Goal: Information Seeking & Learning: Compare options

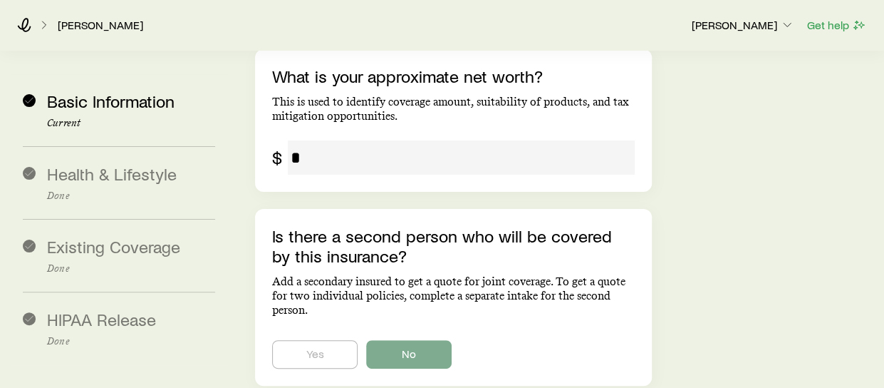
scroll to position [2726, 0]
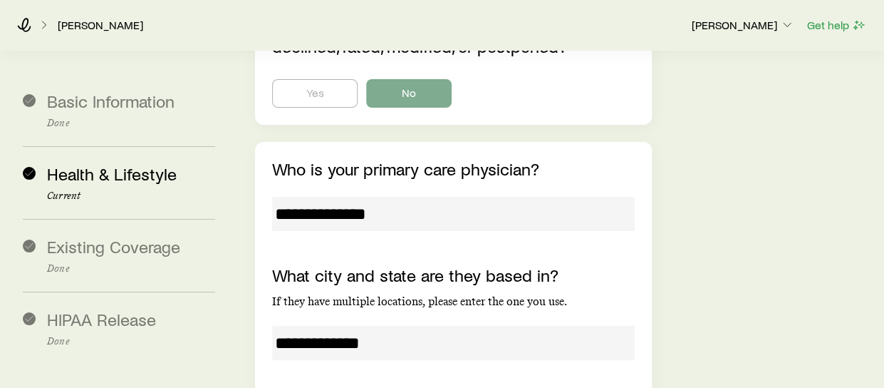
scroll to position [5439, 0]
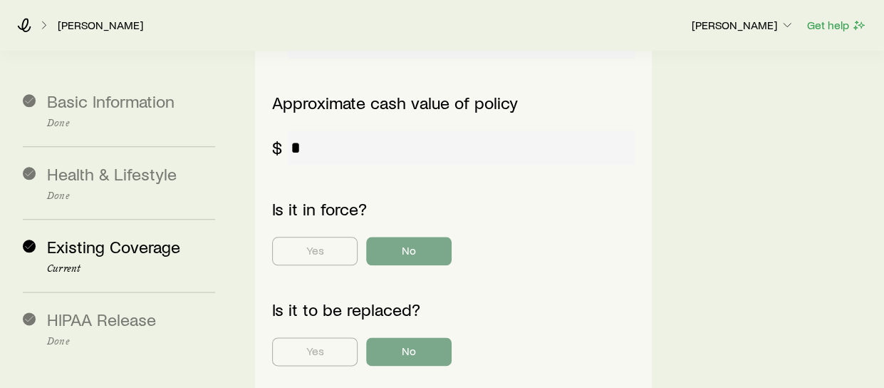
scroll to position [859, 0]
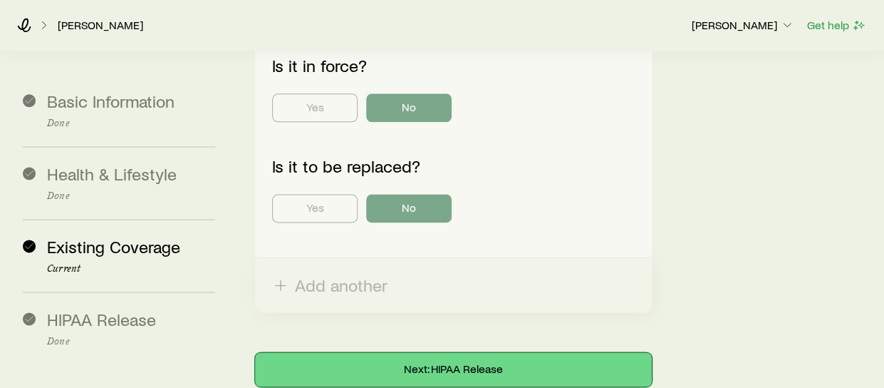
click at [422, 352] on button "Next: HIPAA Release" at bounding box center [453, 369] width 396 height 34
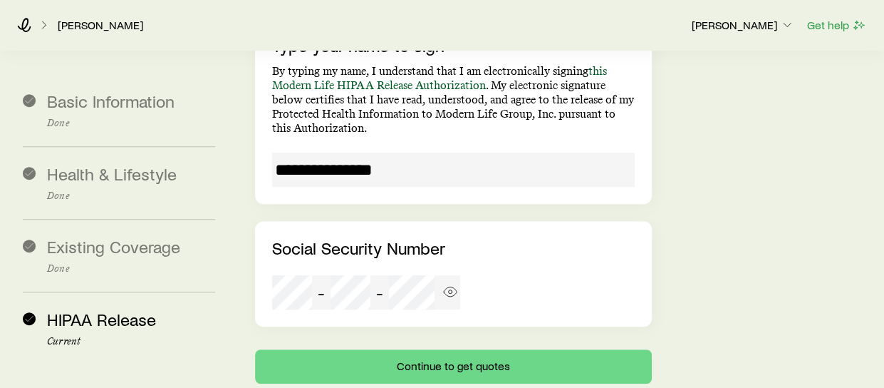
scroll to position [322, 0]
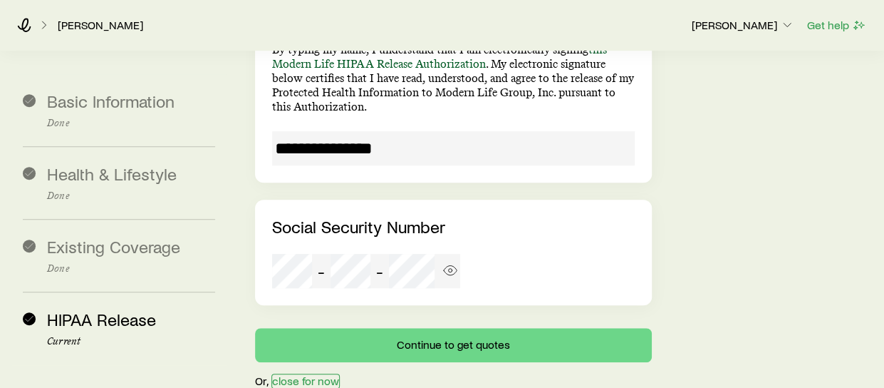
click at [298, 373] on button "close for now" at bounding box center [305, 380] width 68 height 15
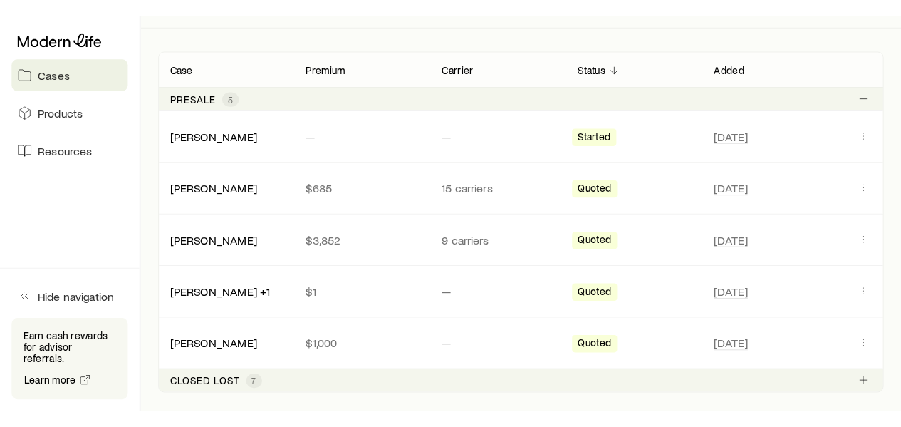
scroll to position [237, 0]
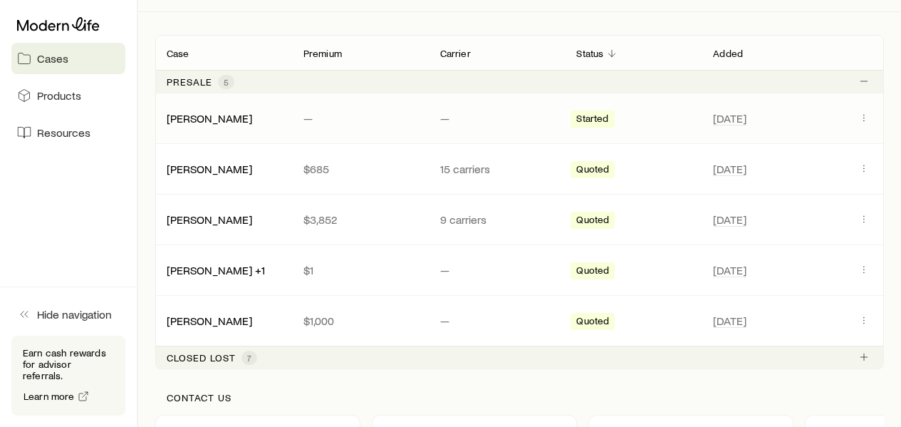
click at [221, 132] on div "[PERSON_NAME] — — Started [DATE]" at bounding box center [519, 118] width 729 height 50
click at [864, 116] on icon "Client cases" at bounding box center [863, 117] width 11 height 11
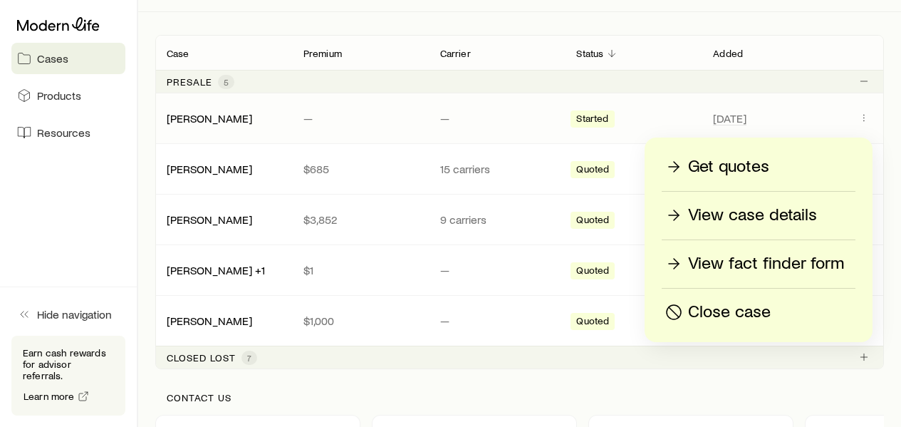
click at [712, 261] on p "View fact finder form" at bounding box center [766, 263] width 156 height 23
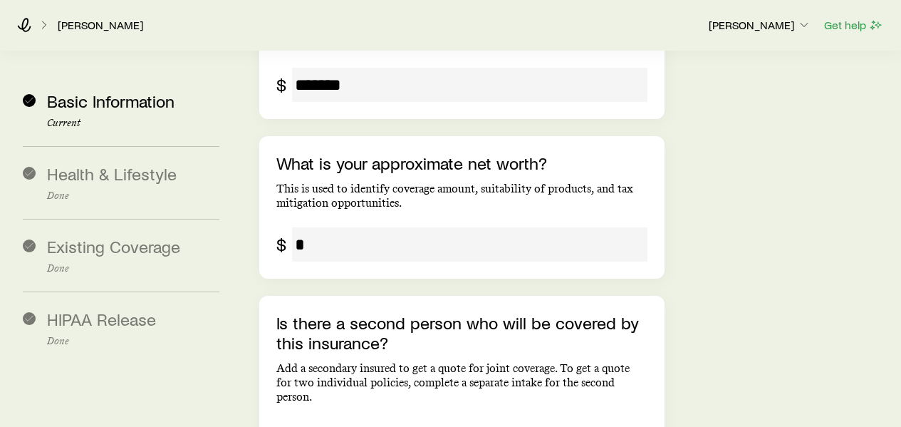
scroll to position [2673, 0]
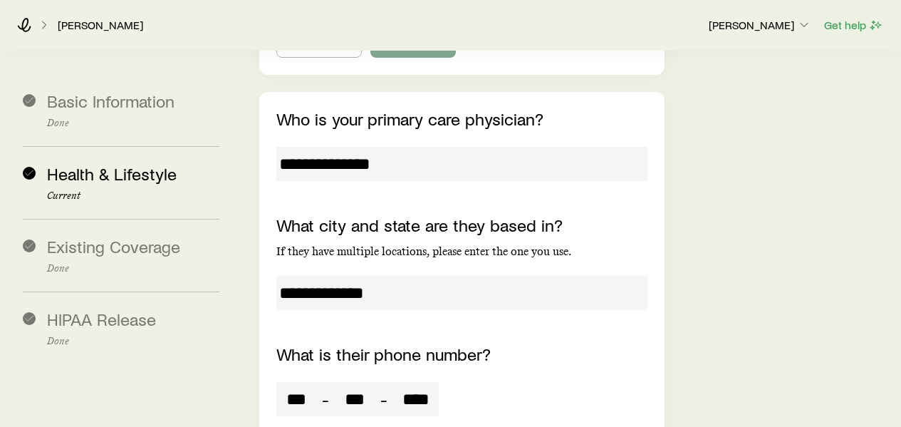
scroll to position [5380, 0]
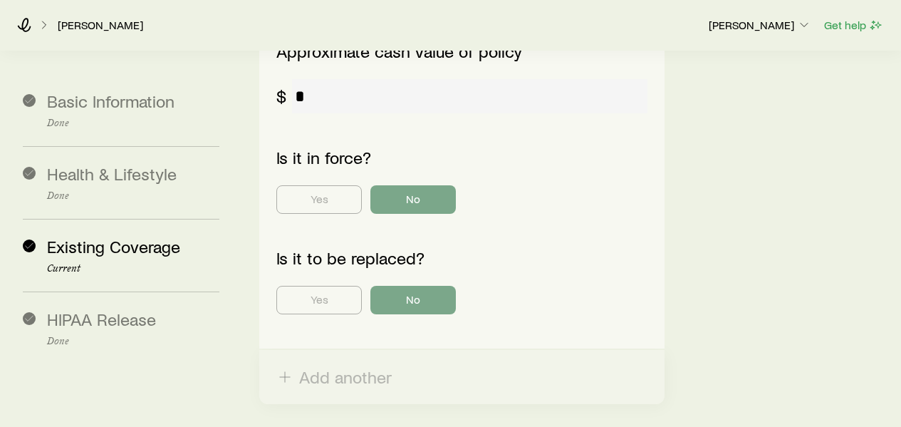
scroll to position [821, 0]
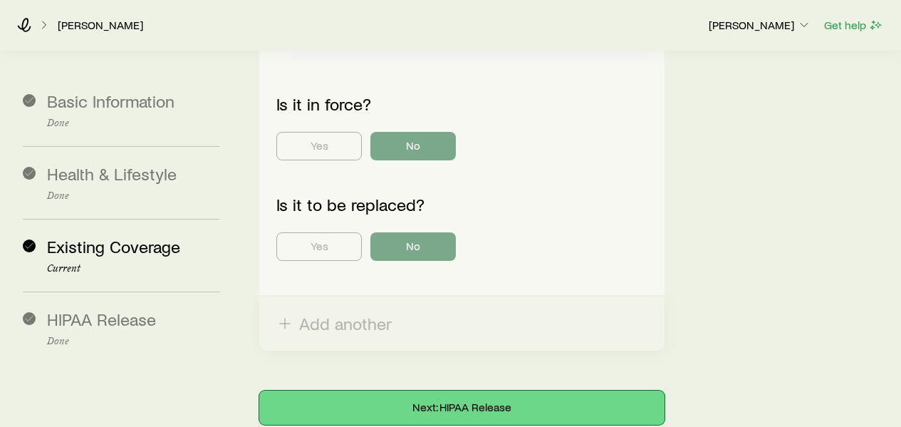
drag, startPoint x: 574, startPoint y: 333, endPoint x: 588, endPoint y: 333, distance: 14.2
click at [588, 387] on button "Next: HIPAA Release" at bounding box center [461, 407] width 405 height 34
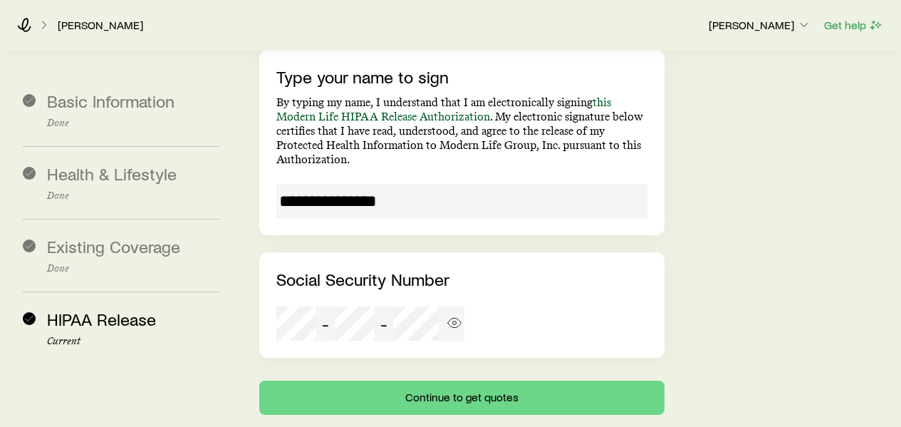
scroll to position [284, 0]
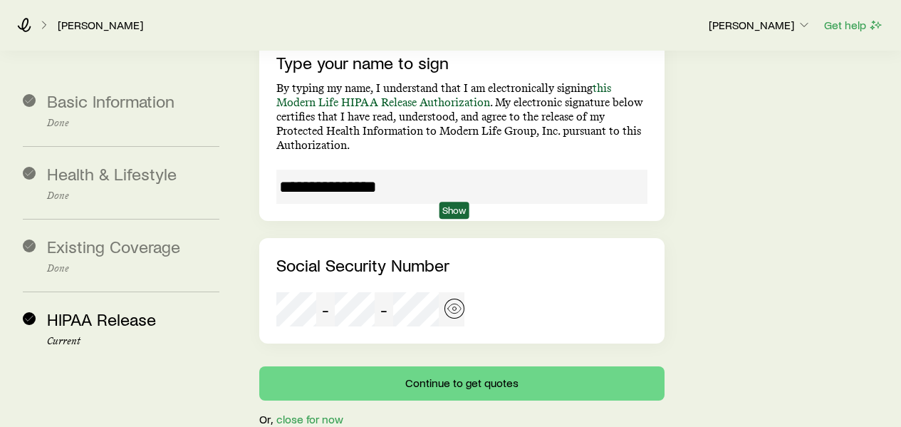
click at [450, 301] on icon "button" at bounding box center [454, 308] width 14 height 14
click at [461, 301] on icon "button" at bounding box center [454, 308] width 14 height 14
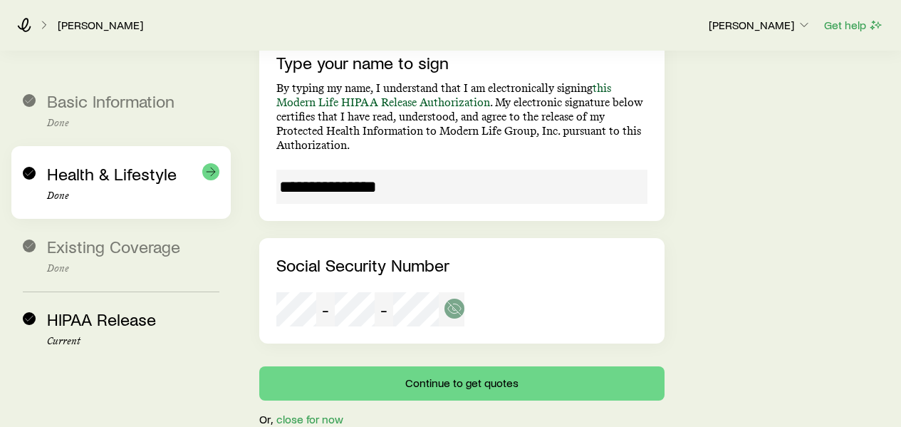
click at [125, 163] on span "Health & Lifestyle" at bounding box center [112, 173] width 130 height 21
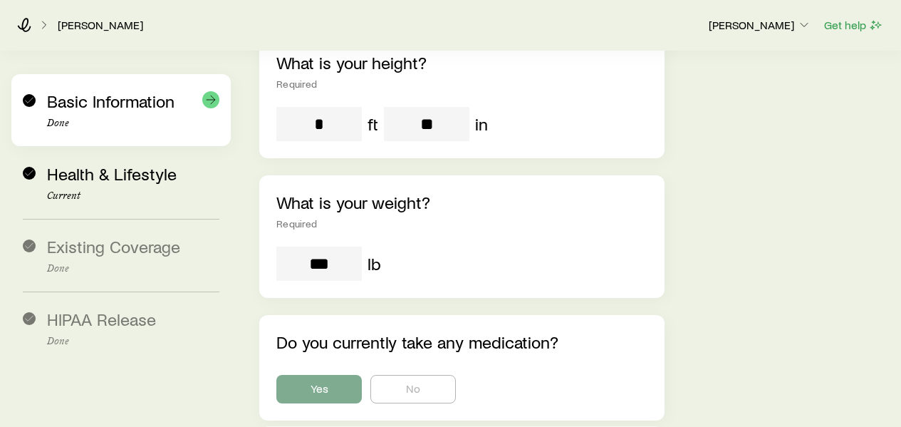
drag, startPoint x: 134, startPoint y: 100, endPoint x: 157, endPoint y: 100, distance: 23.5
click at [134, 100] on span "Basic Information" at bounding box center [111, 100] width 128 height 21
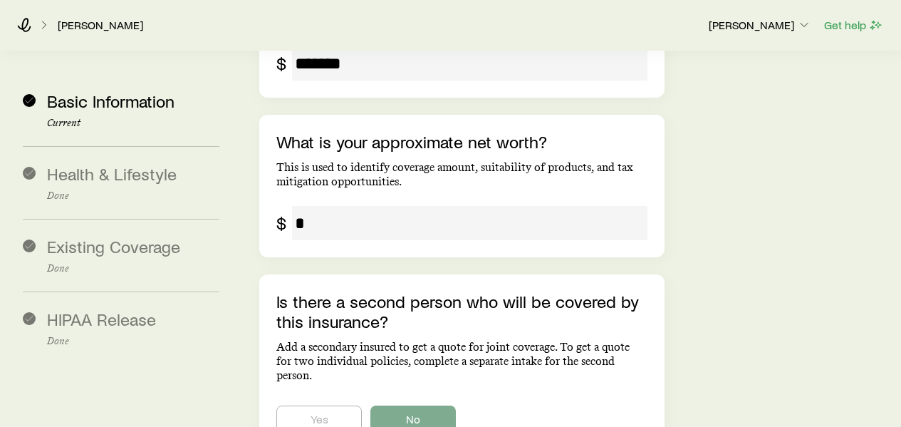
scroll to position [2673, 0]
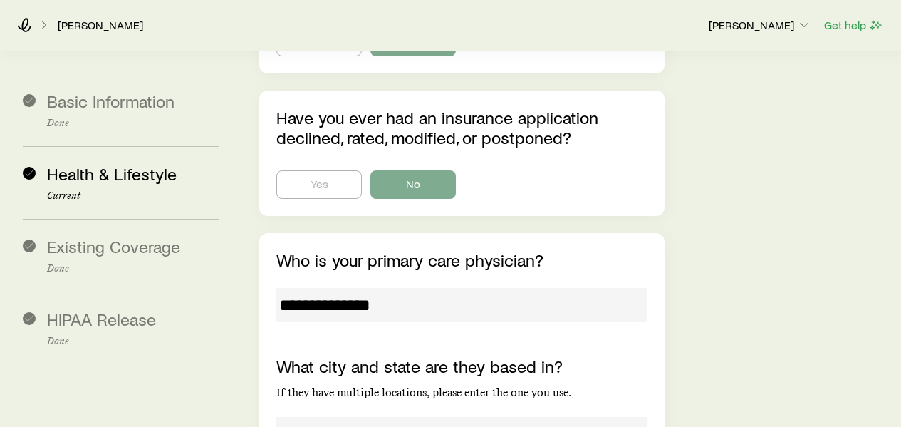
scroll to position [5380, 0]
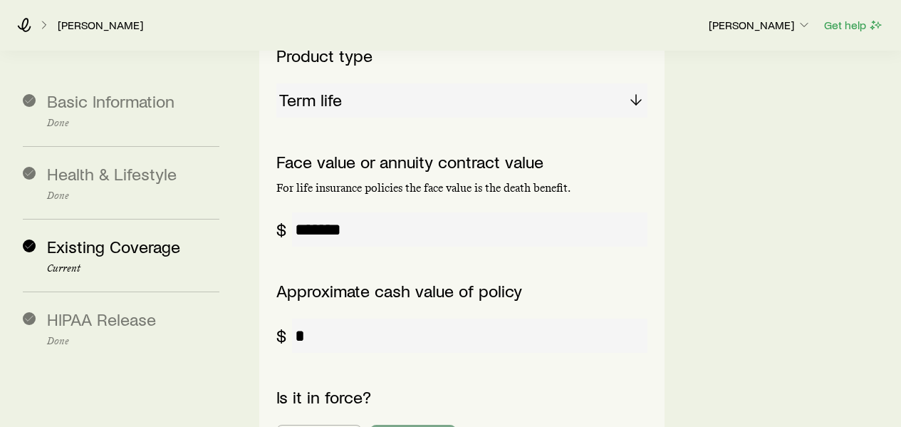
scroll to position [821, 0]
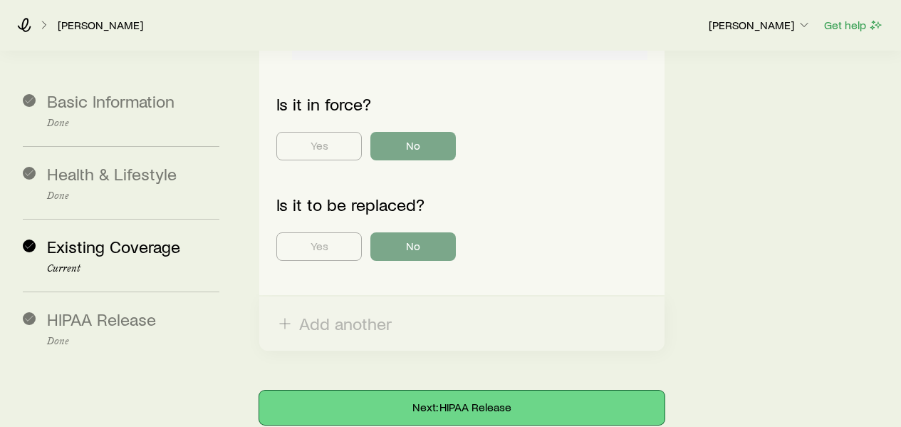
click at [504, 387] on button "Next: HIPAA Release" at bounding box center [461, 407] width 405 height 34
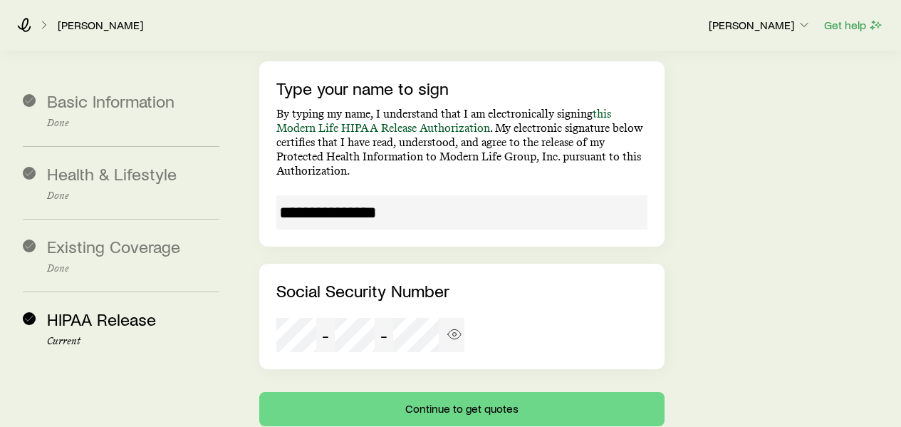
scroll to position [284, 0]
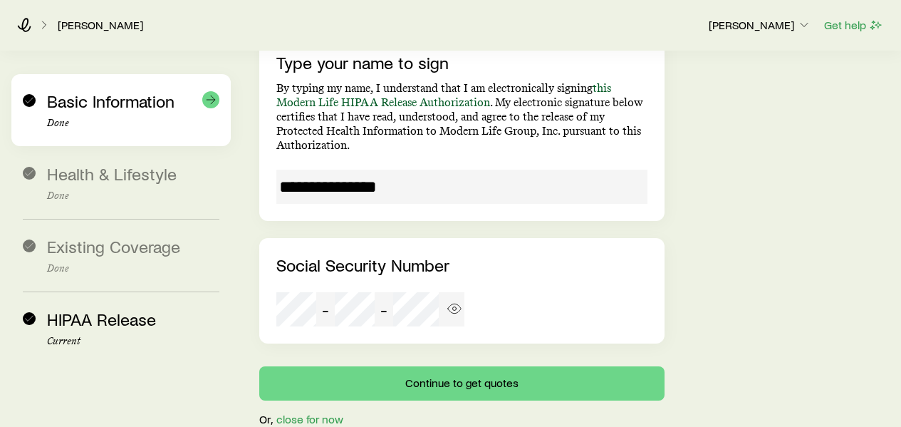
click at [145, 90] on span "Basic Information" at bounding box center [111, 100] width 128 height 21
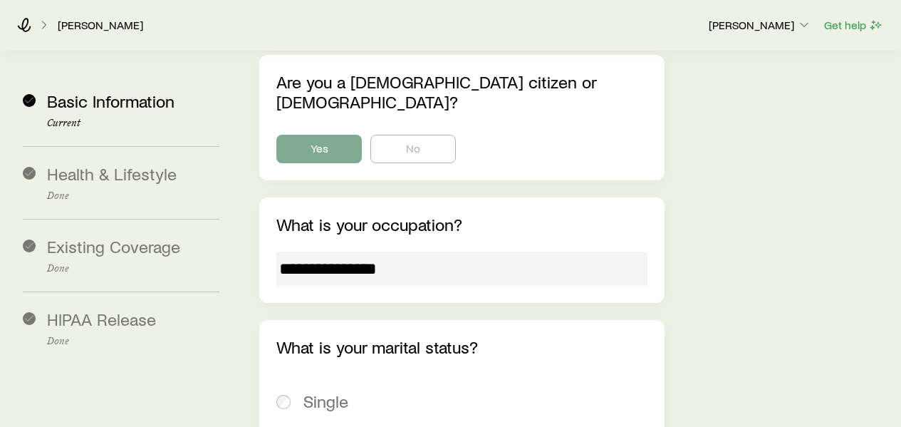
scroll to position [1676, 0]
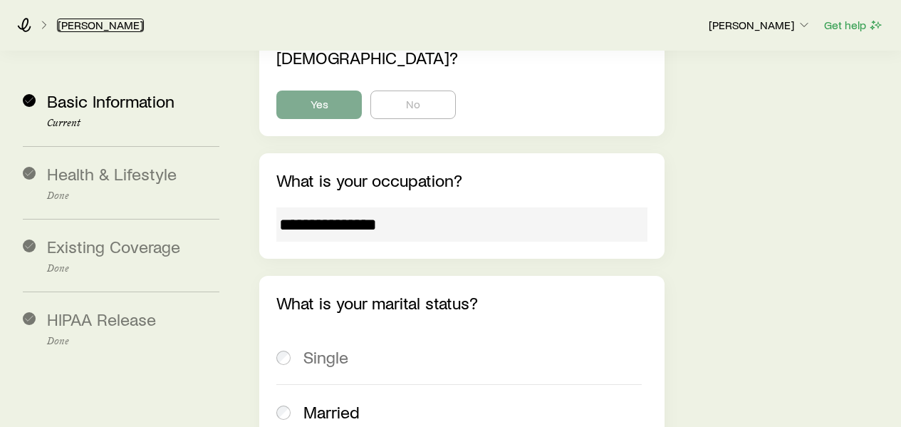
click at [66, 25] on link "[PERSON_NAME]" at bounding box center [100, 26] width 87 height 14
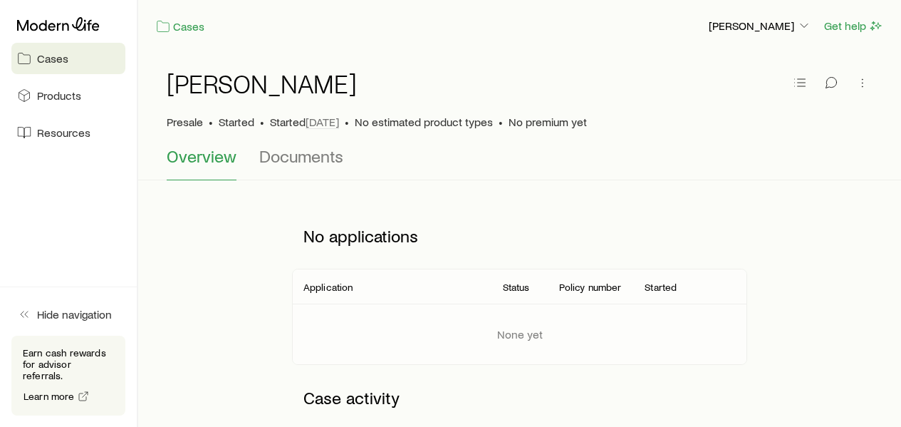
click at [214, 159] on span "Overview" at bounding box center [202, 156] width 70 height 20
click at [58, 57] on span "Cases" at bounding box center [52, 58] width 31 height 14
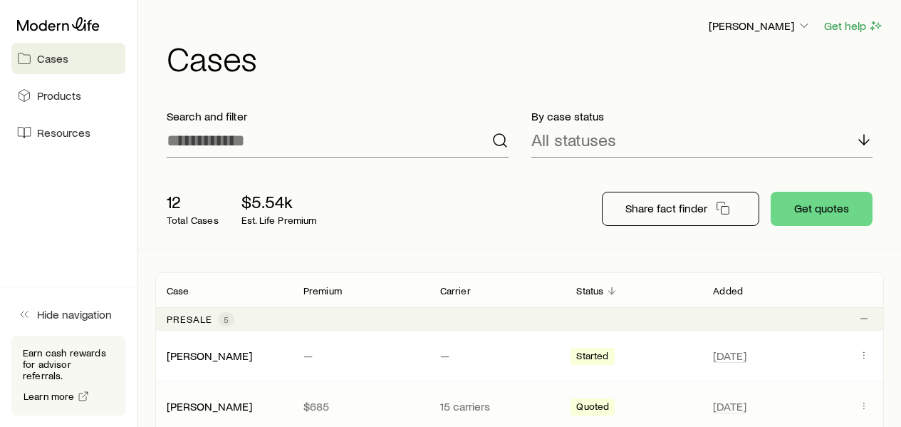
scroll to position [237, 0]
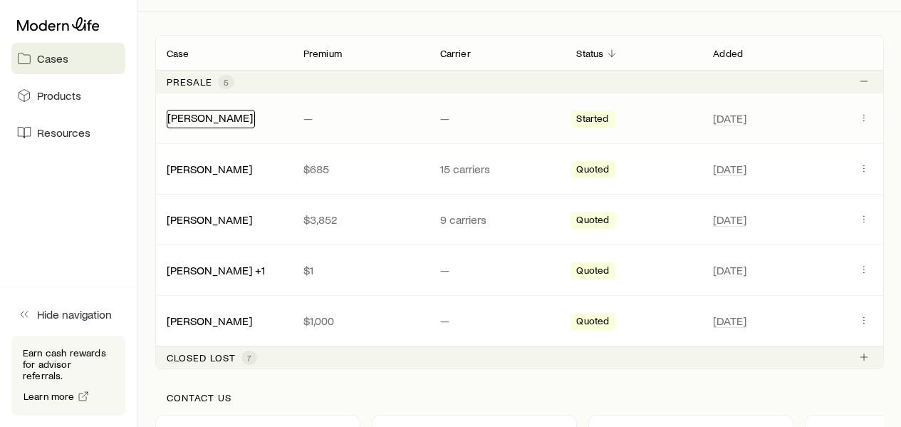
click at [187, 119] on link "[PERSON_NAME]" at bounding box center [209, 117] width 85 height 14
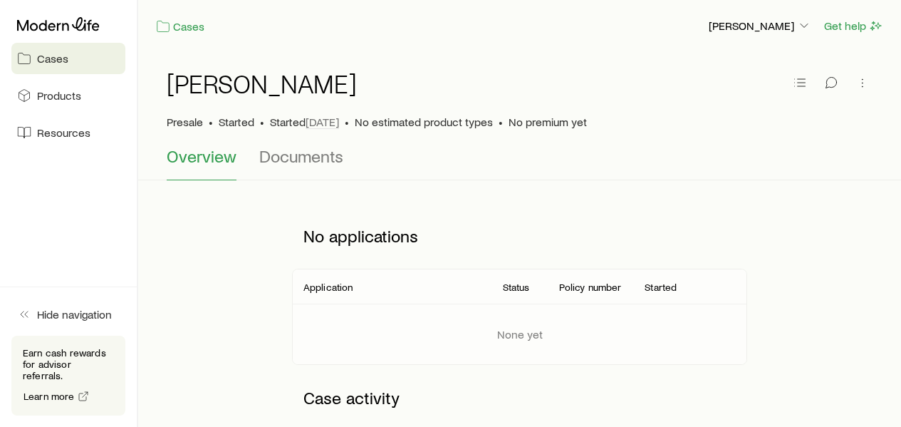
click at [242, 86] on h1 "[PERSON_NAME]" at bounding box center [262, 83] width 190 height 28
click at [306, 157] on span "Documents" at bounding box center [301, 156] width 84 height 20
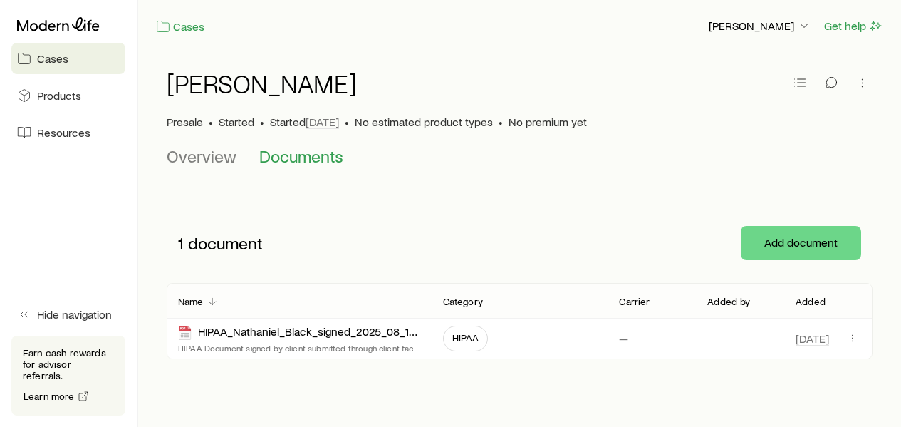
scroll to position [36, 0]
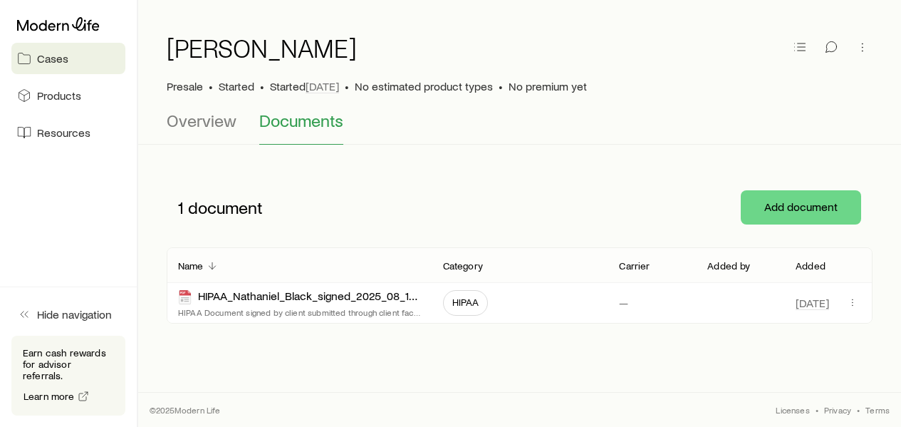
click at [67, 61] on span "Cases" at bounding box center [52, 58] width 31 height 14
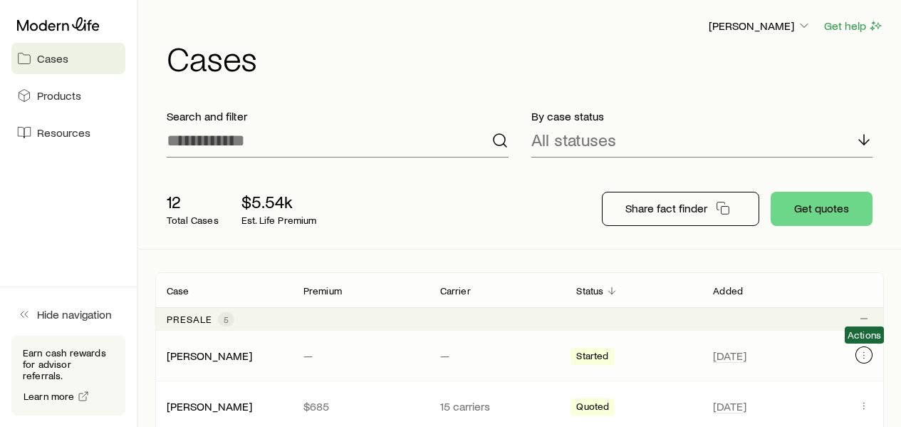
click at [866, 356] on icon "Client cases" at bounding box center [863, 354] width 11 height 11
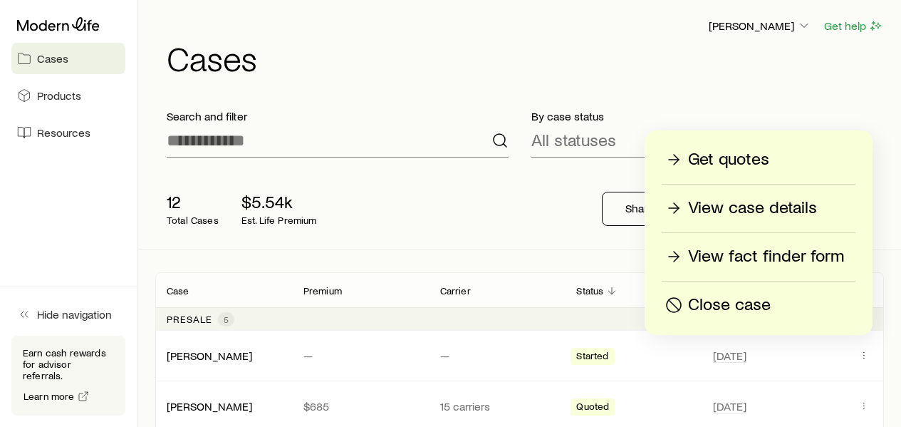
click at [763, 256] on p "View fact finder form" at bounding box center [766, 256] width 156 height 23
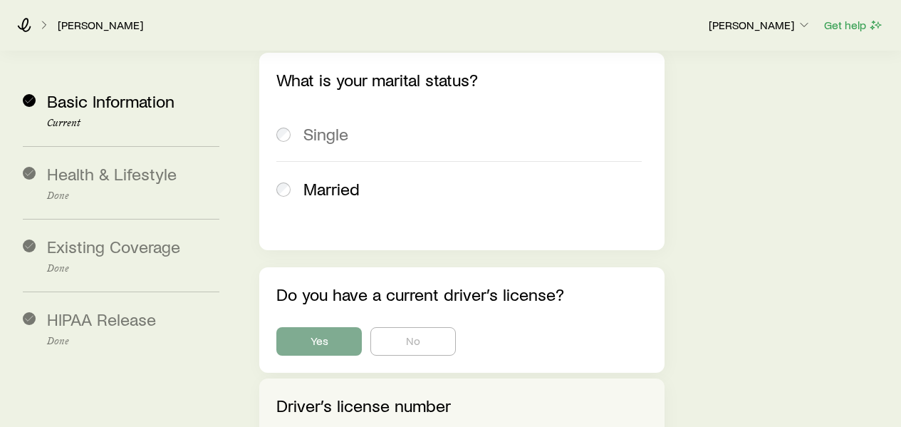
scroll to position [2137, 0]
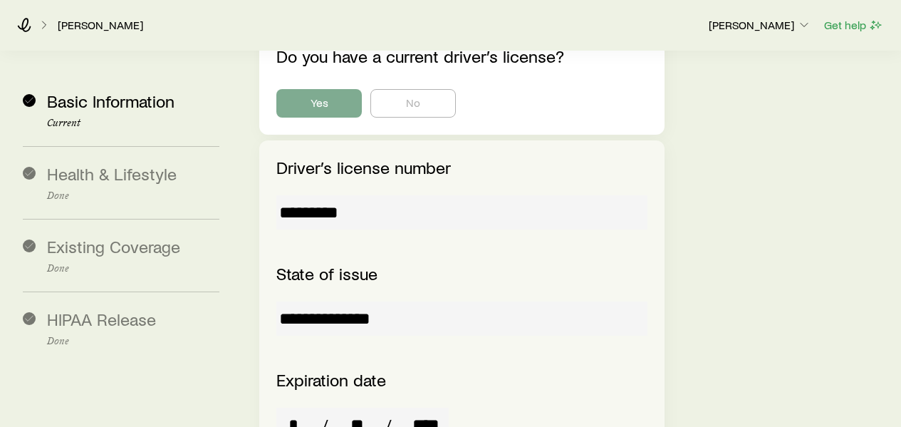
click at [338, 195] on input "*********" at bounding box center [461, 212] width 370 height 34
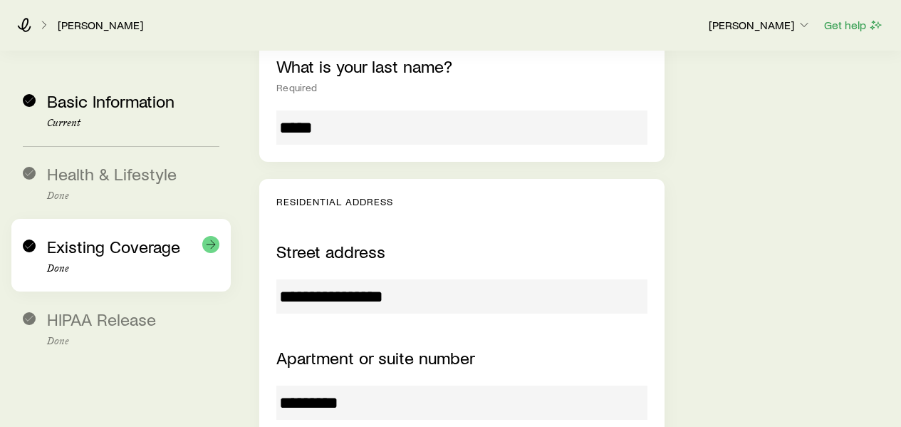
scroll to position [237, 0]
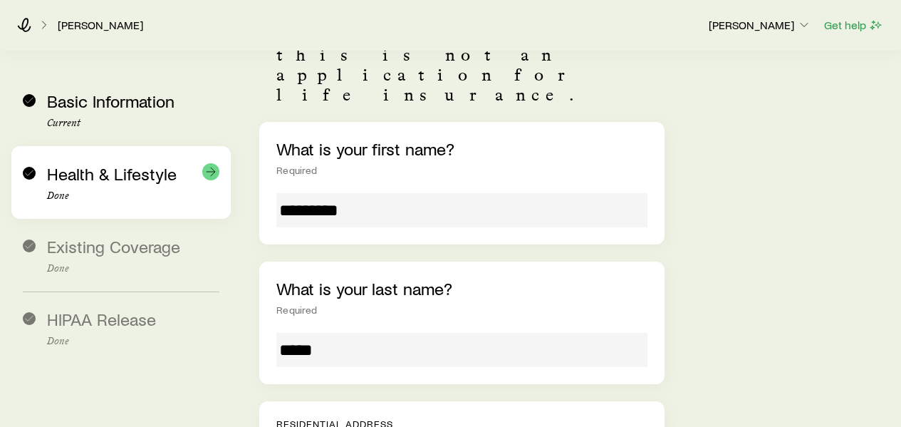
drag, startPoint x: 85, startPoint y: 168, endPoint x: 187, endPoint y: 187, distance: 103.7
click at [85, 168] on span "Health & Lifestyle" at bounding box center [112, 173] width 130 height 21
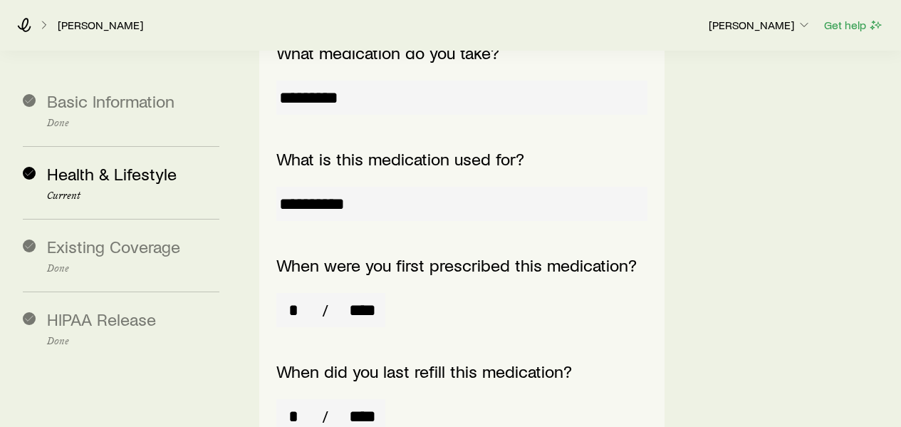
scroll to position [1425, 0]
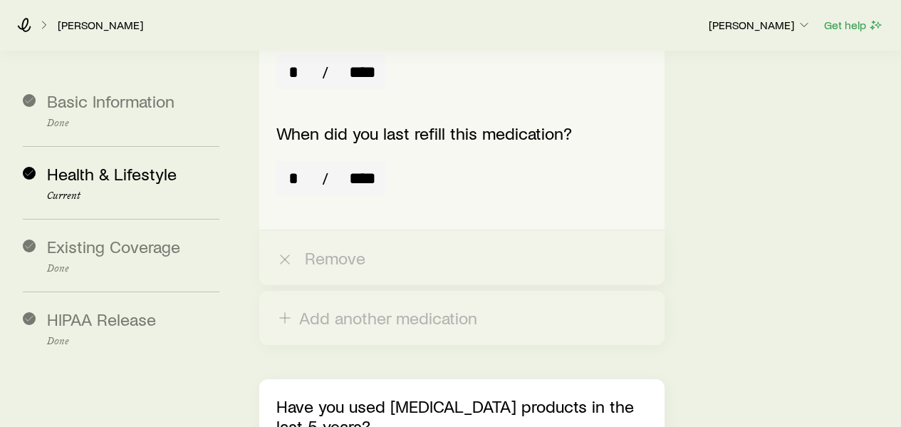
drag, startPoint x: 19, startPoint y: 44, endPoint x: 33, endPoint y: 64, distance: 24.5
click at [19, 44] on div "[PERSON_NAME] [PERSON_NAME] Get help" at bounding box center [450, 24] width 901 height 51
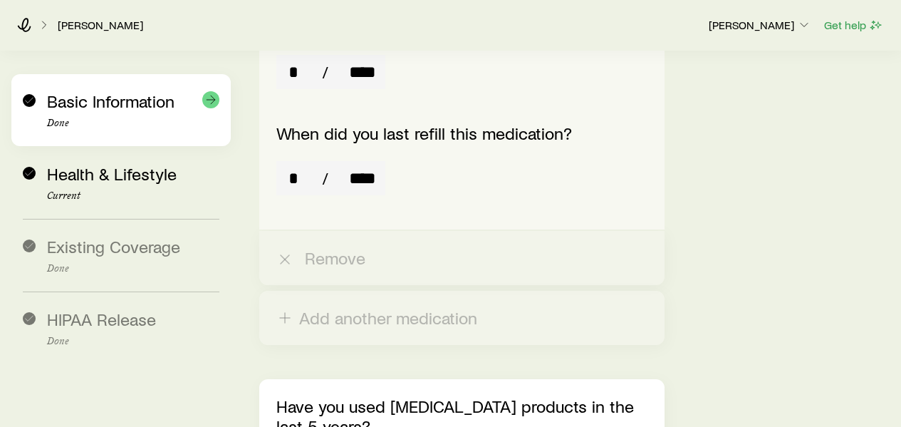
click at [95, 102] on span "Basic Information" at bounding box center [111, 100] width 128 height 21
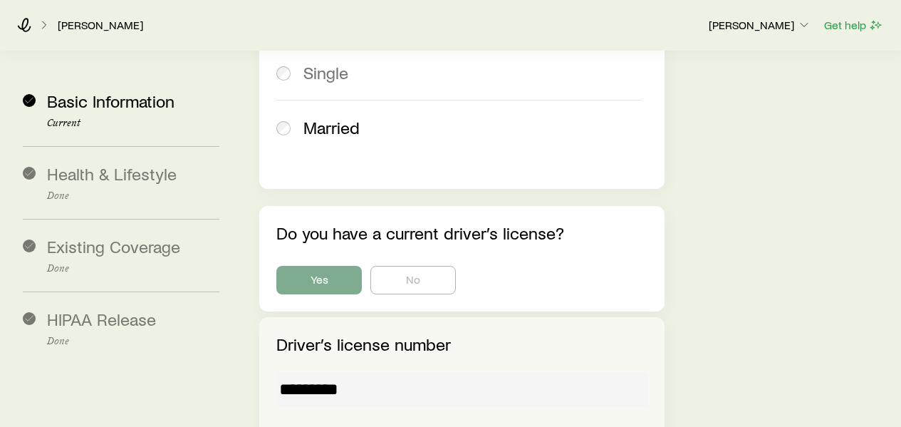
scroll to position [1723, 0]
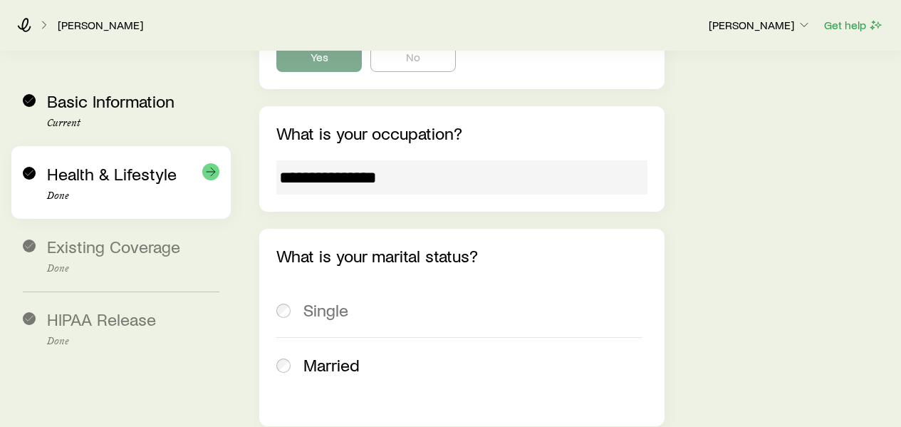
click at [165, 193] on p "Done" at bounding box center [133, 195] width 172 height 11
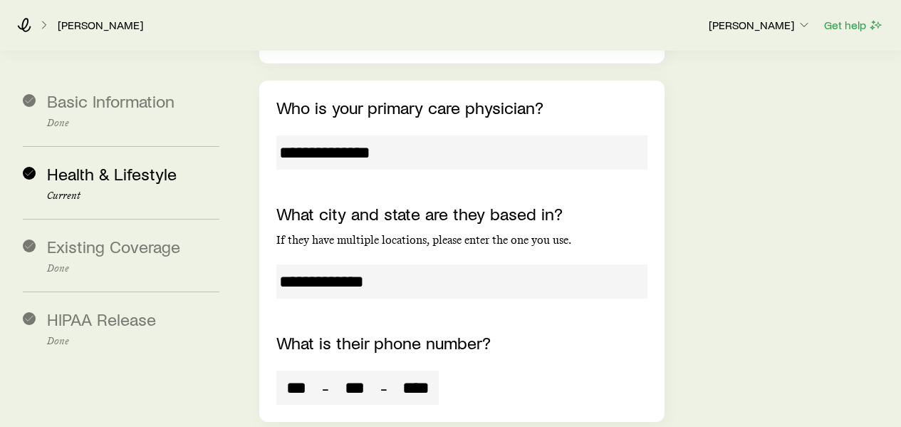
scroll to position [5048, 0]
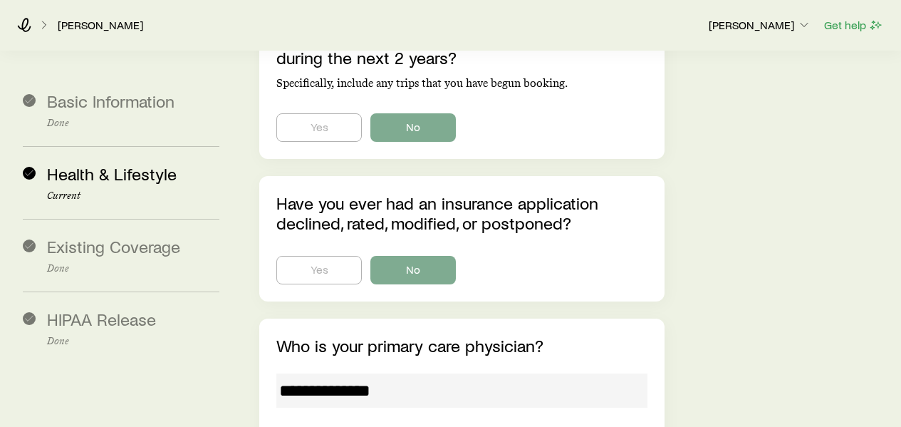
click at [373, 373] on input "**********" at bounding box center [461, 390] width 370 height 34
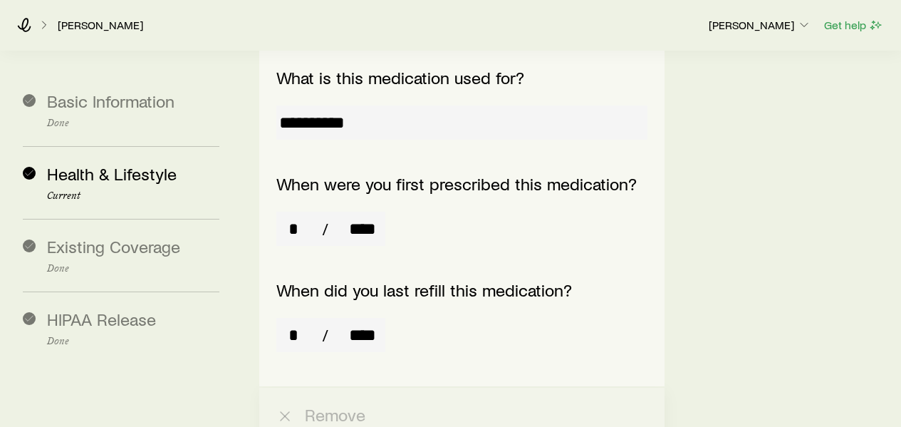
scroll to position [1106, 0]
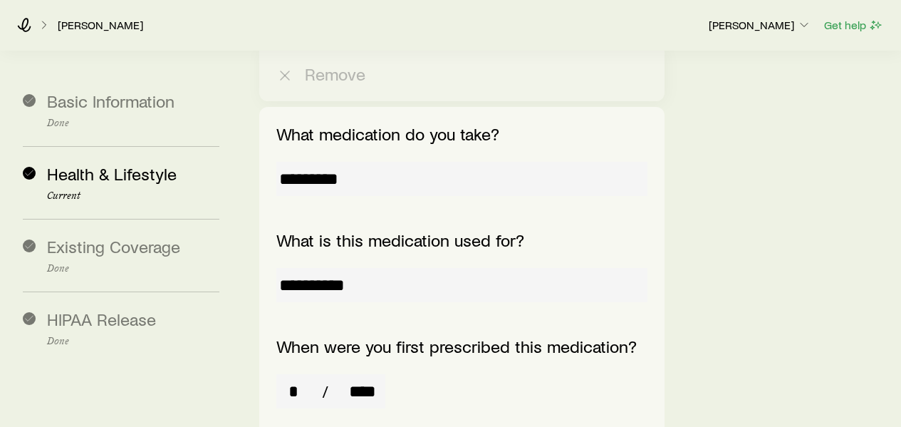
click at [328, 162] on input "*********" at bounding box center [461, 179] width 370 height 34
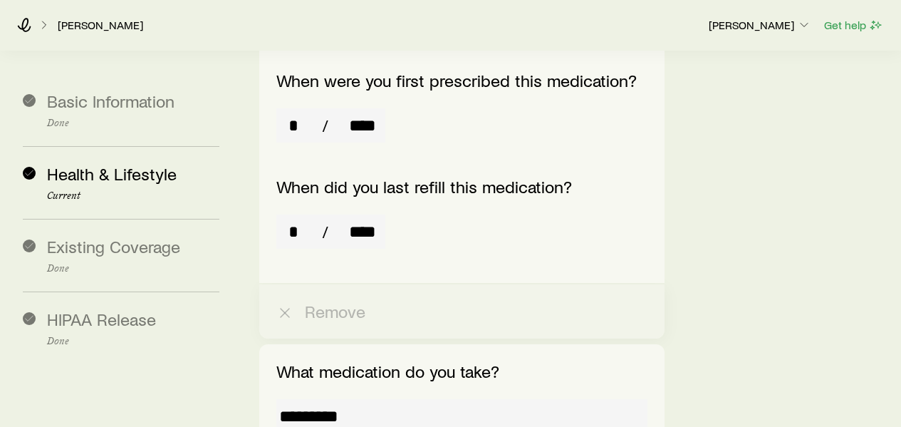
scroll to position [631, 0]
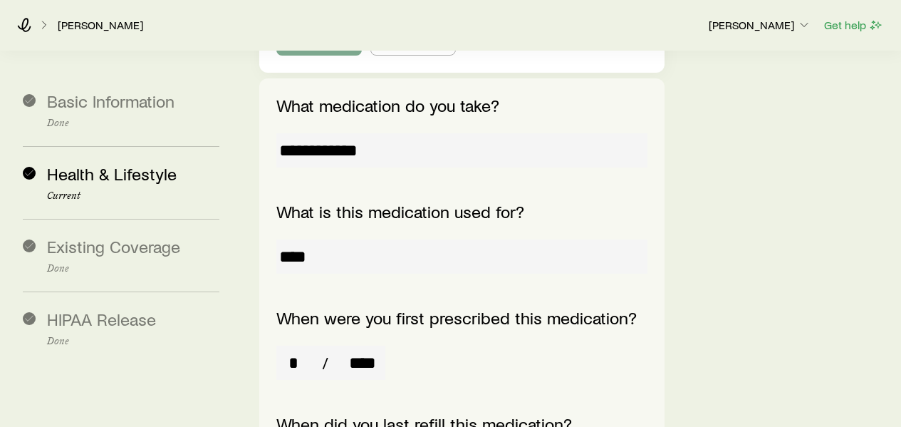
click at [344, 133] on input "**********" at bounding box center [461, 150] width 370 height 34
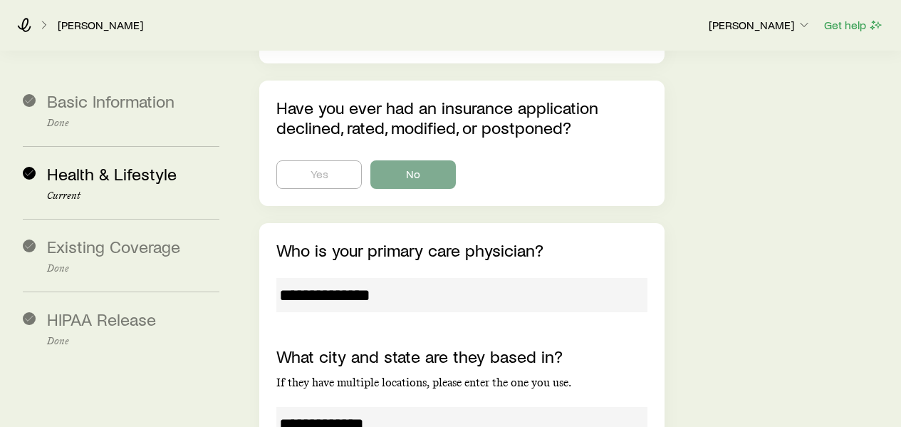
scroll to position [5380, 0]
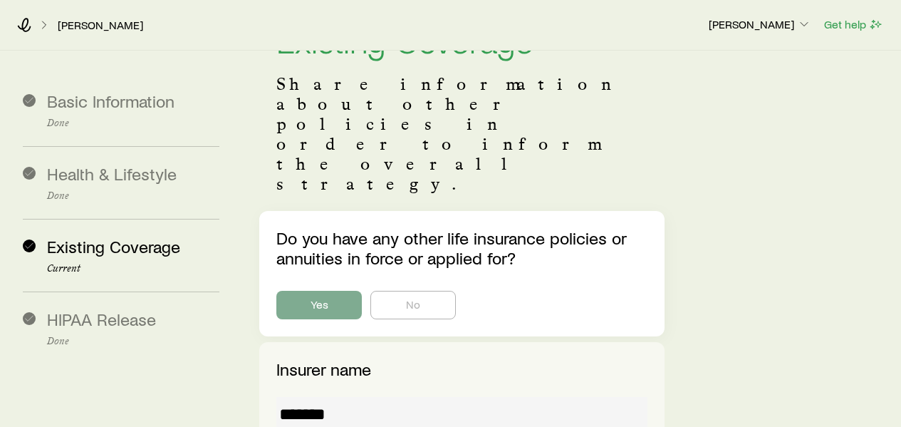
scroll to position [0, 0]
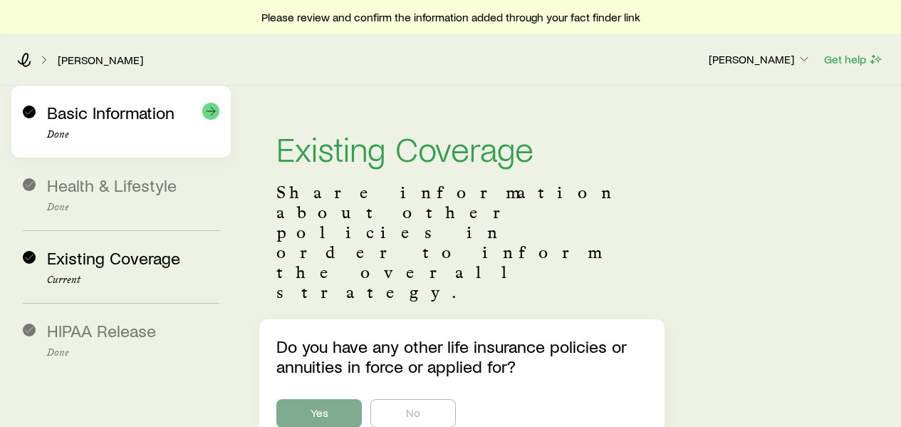
drag, startPoint x: 138, startPoint y: 129, endPoint x: 150, endPoint y: 130, distance: 11.5
click at [138, 129] on p "Done" at bounding box center [133, 134] width 172 height 11
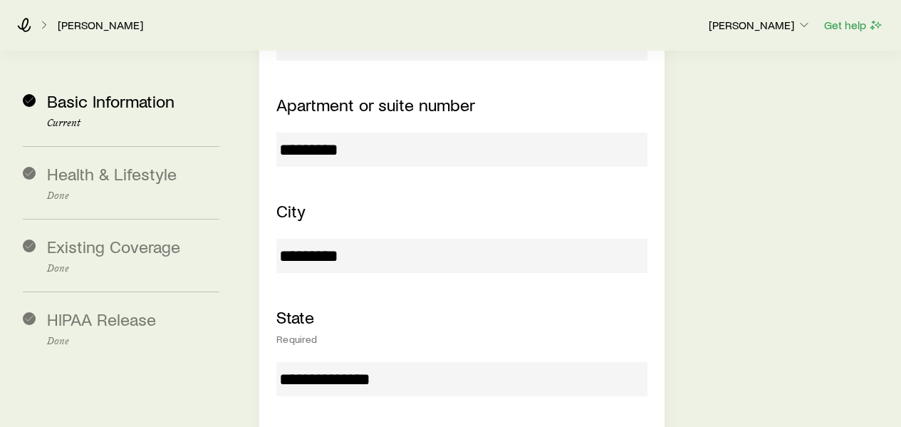
scroll to position [474, 0]
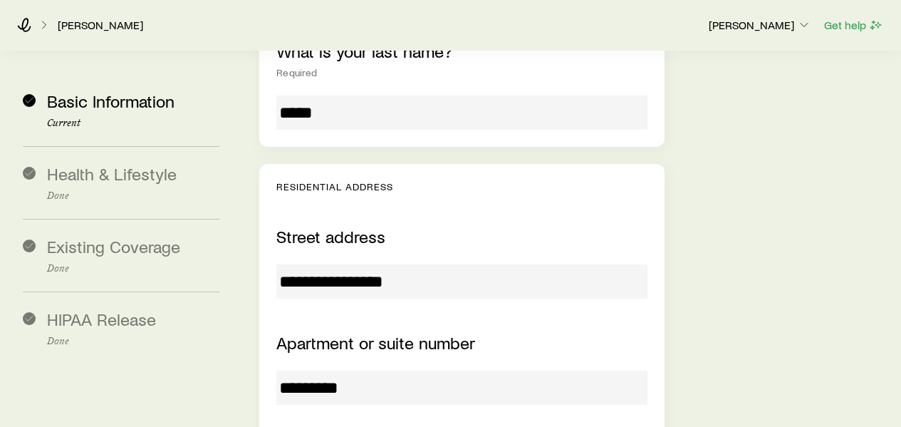
click at [368, 264] on input "**********" at bounding box center [461, 281] width 370 height 34
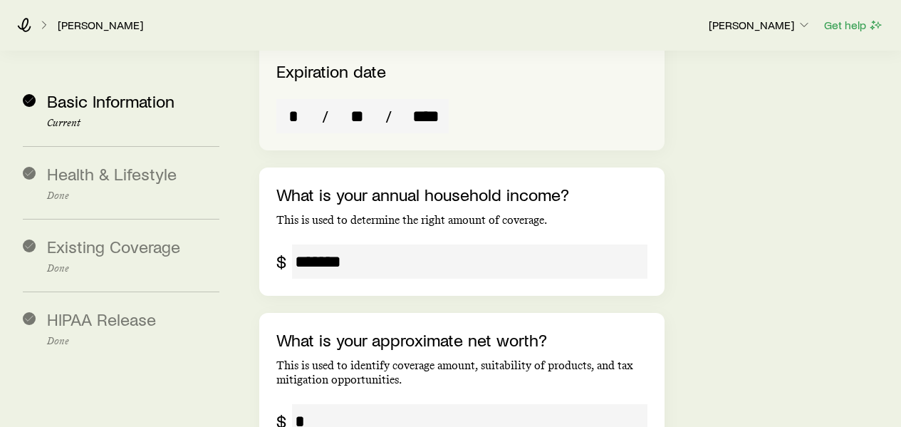
scroll to position [2673, 0]
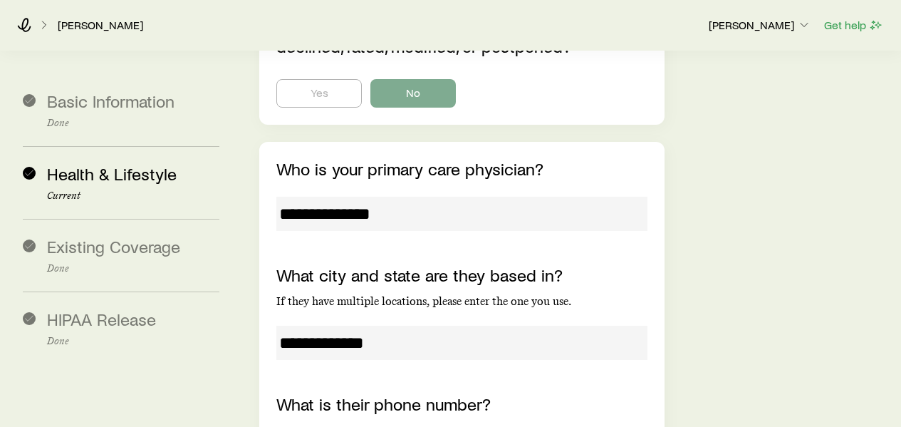
scroll to position [5380, 0]
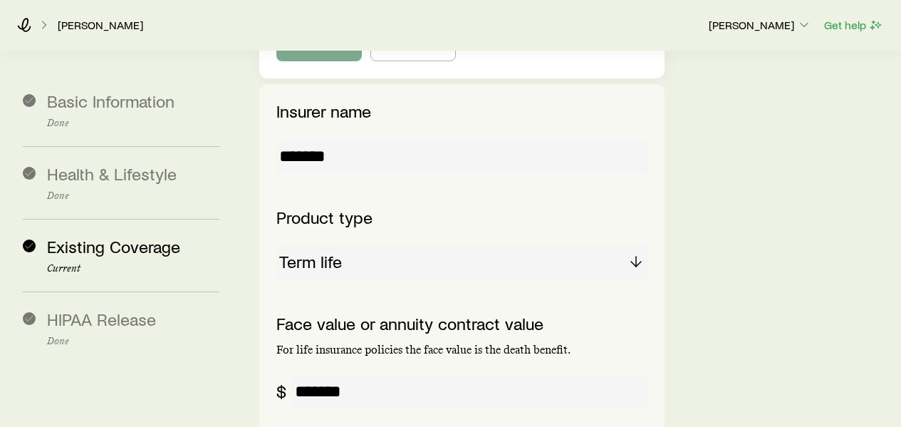
scroll to position [0, 0]
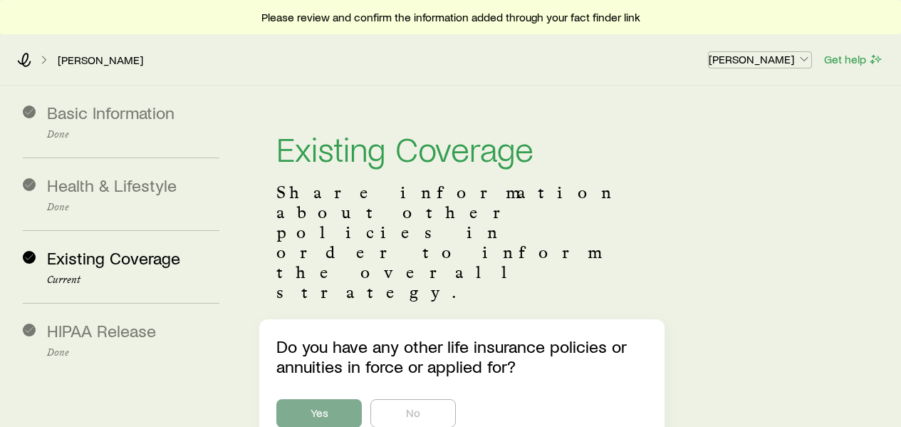
click at [781, 63] on p "[PERSON_NAME]" at bounding box center [760, 59] width 103 height 14
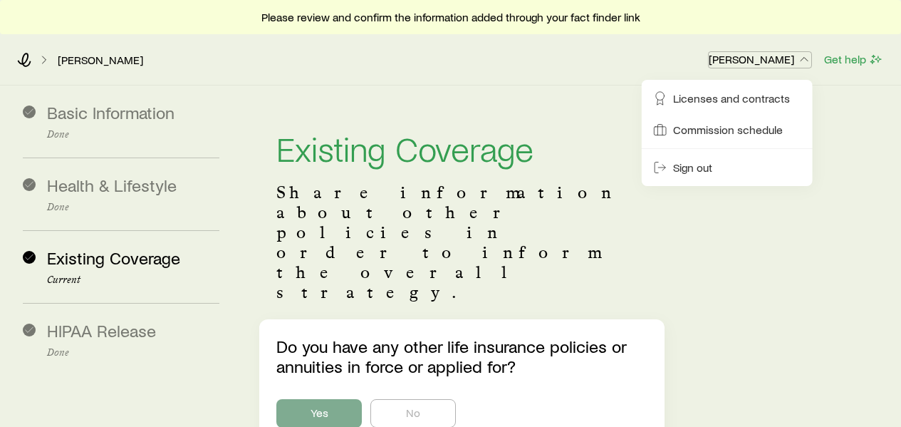
click at [775, 58] on p "[PERSON_NAME]" at bounding box center [760, 59] width 103 height 14
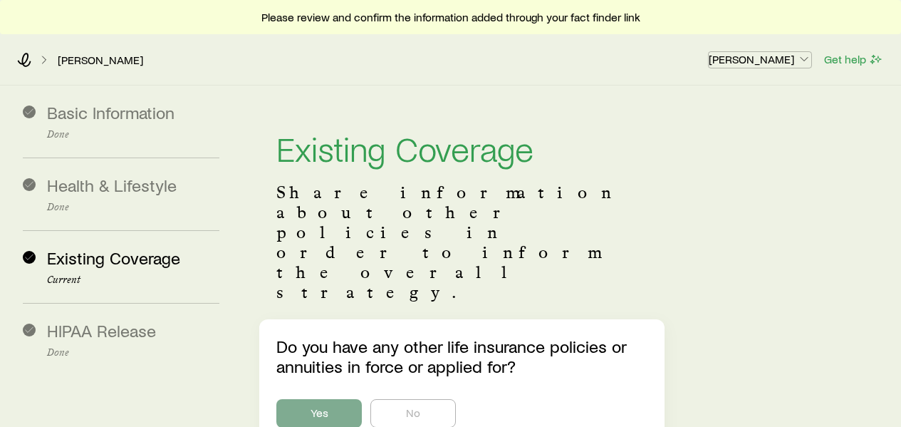
click at [775, 58] on p "[PERSON_NAME]" at bounding box center [760, 59] width 103 height 14
click at [20, 59] on icon at bounding box center [24, 60] width 14 height 14
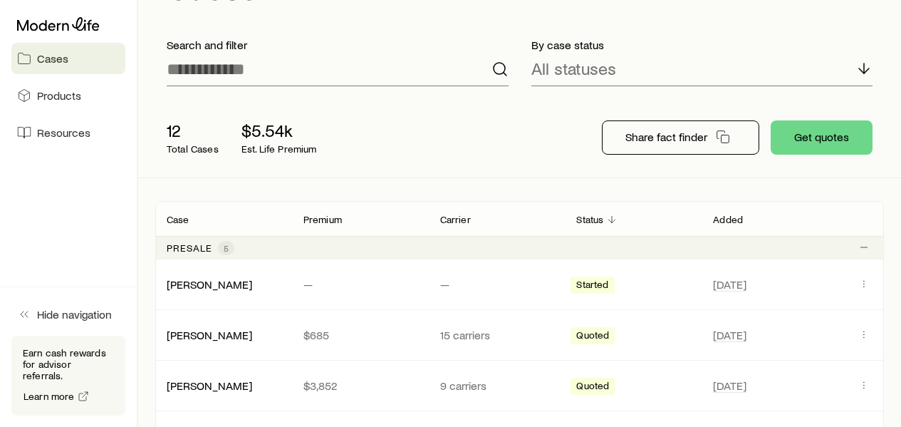
scroll to position [237, 0]
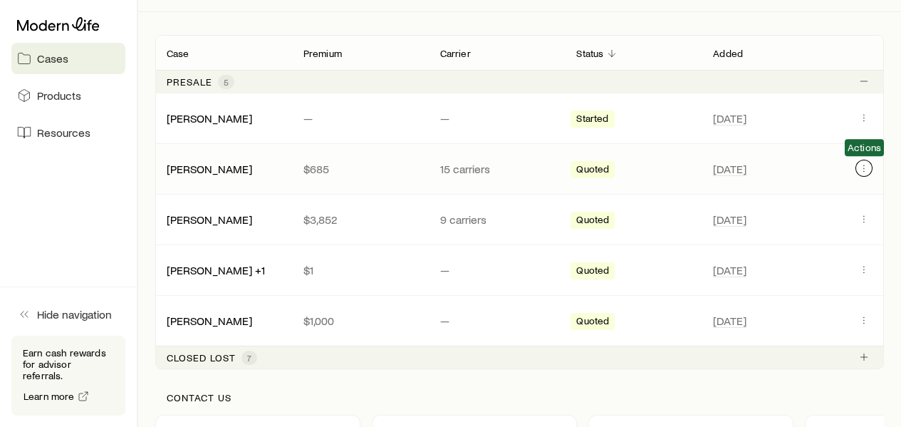
click at [866, 166] on icon "Client cases" at bounding box center [863, 167] width 11 height 11
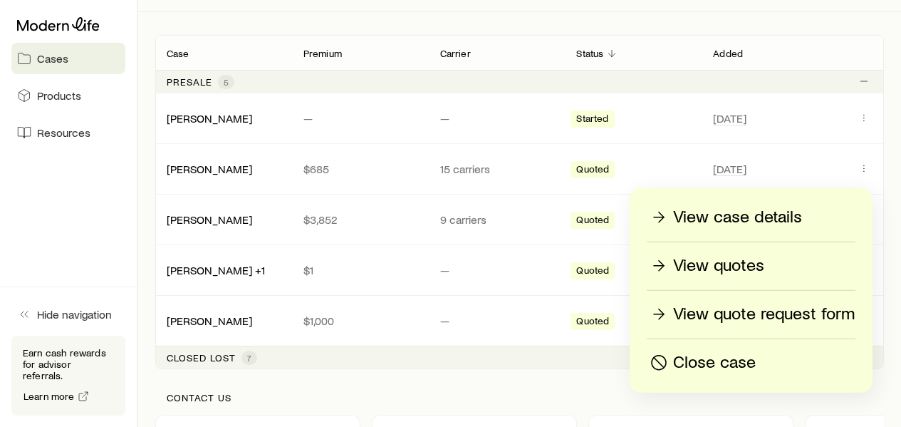
click at [712, 217] on p "View case details" at bounding box center [737, 217] width 129 height 23
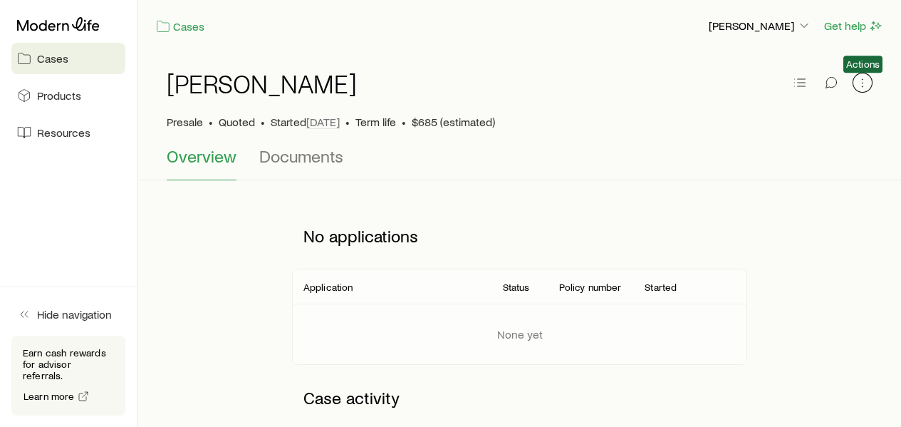
click at [866, 81] on icon "button" at bounding box center [863, 83] width 14 height 14
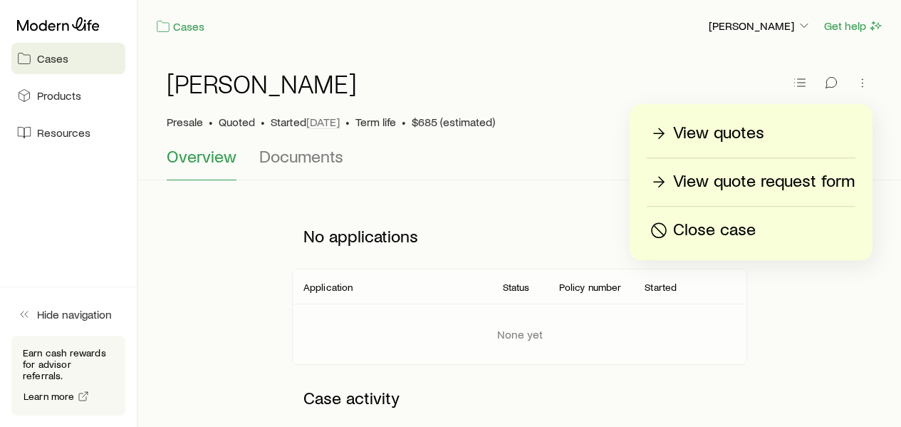
click at [784, 183] on p "View quote request form" at bounding box center [764, 181] width 182 height 23
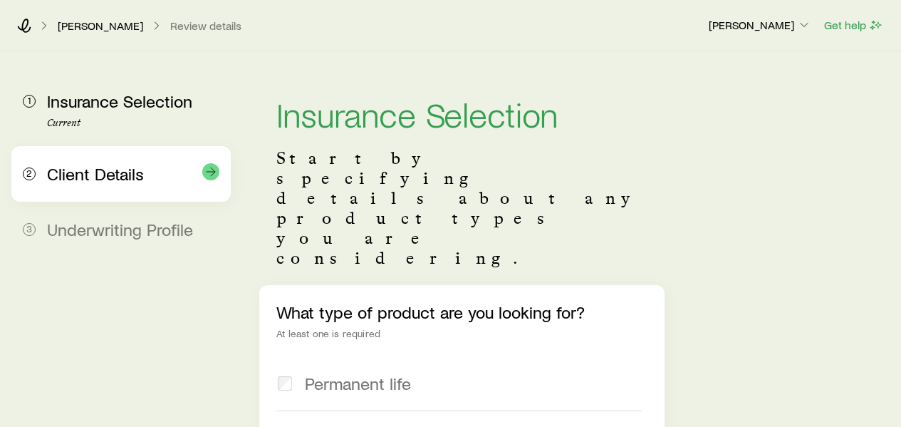
click at [65, 188] on div "2 Client Details" at bounding box center [121, 174] width 197 height 56
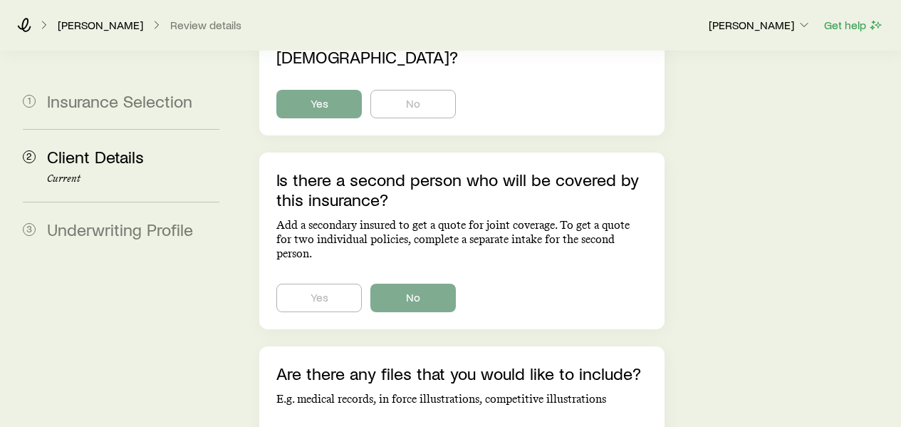
scroll to position [1054, 0]
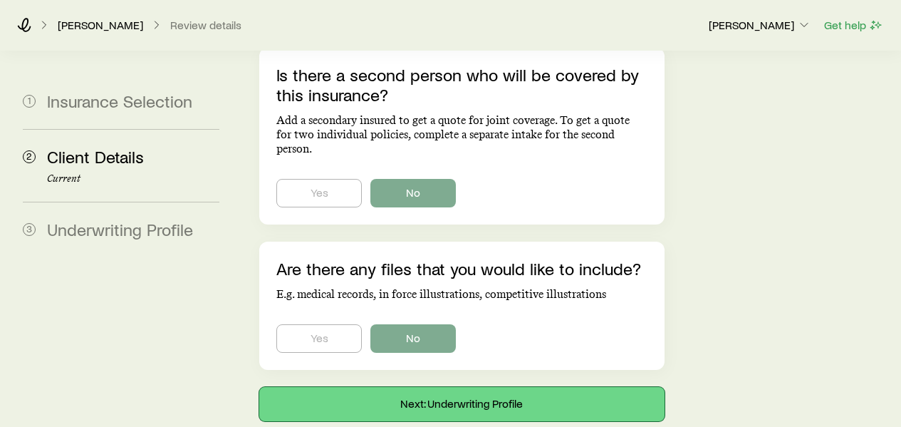
click at [419, 387] on button "Next: Underwriting Profile" at bounding box center [461, 404] width 405 height 34
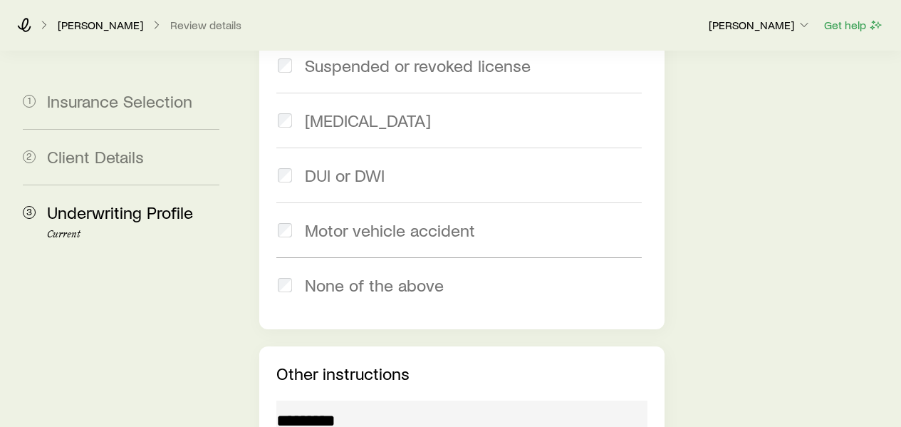
scroll to position [2362, 0]
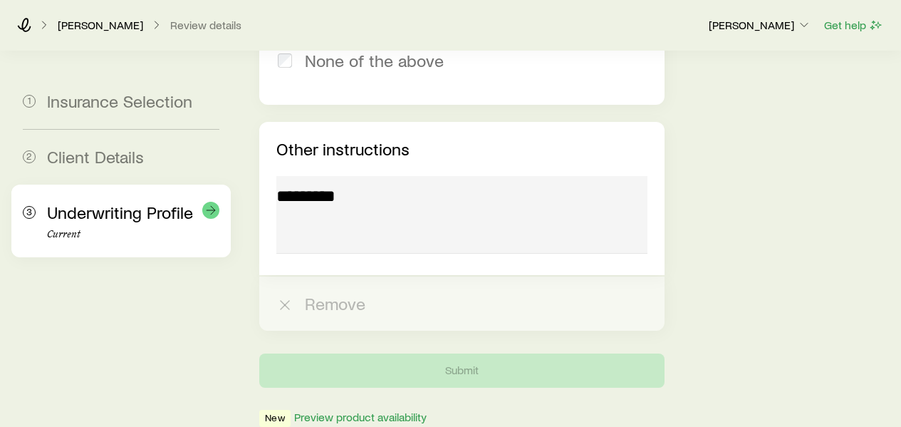
click at [115, 228] on div "Underwriting Profile Current" at bounding box center [133, 221] width 172 height 38
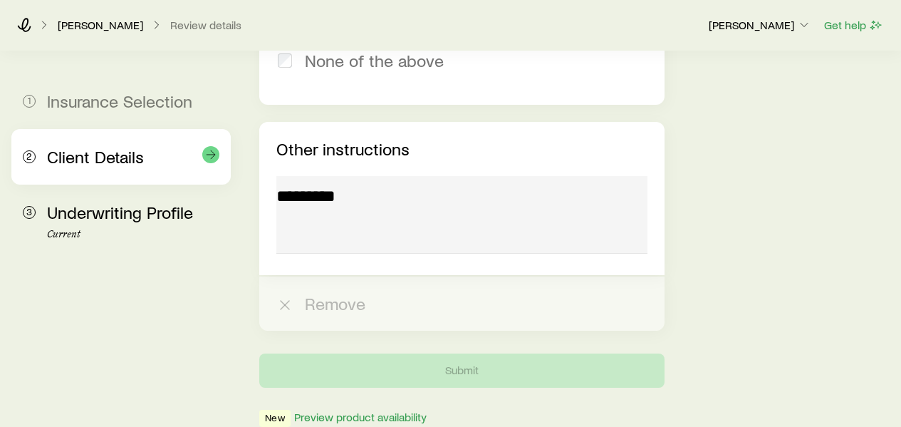
click at [120, 165] on span "Client Details" at bounding box center [95, 156] width 97 height 21
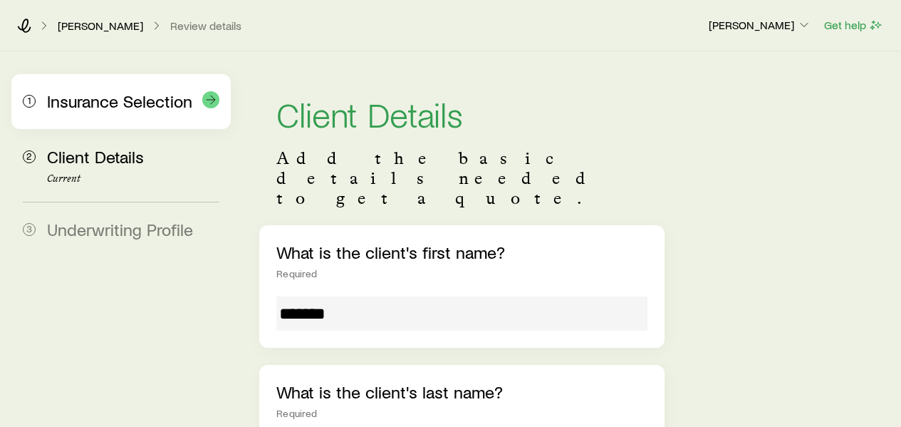
click at [130, 110] on span "Insurance Selection" at bounding box center [119, 100] width 145 height 21
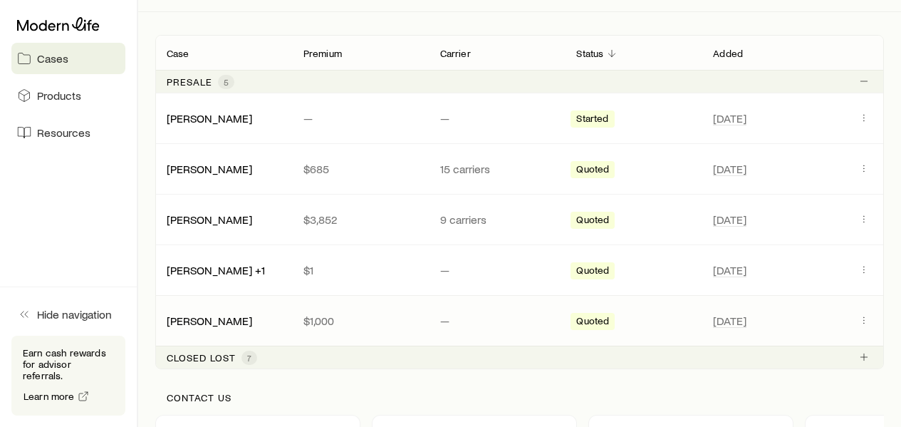
scroll to position [474, 0]
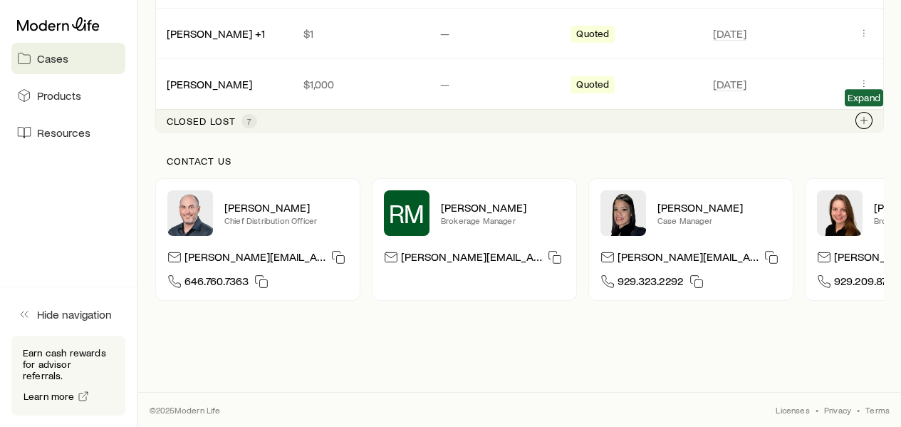
click at [871, 117] on button "Client cases" at bounding box center [864, 120] width 17 height 17
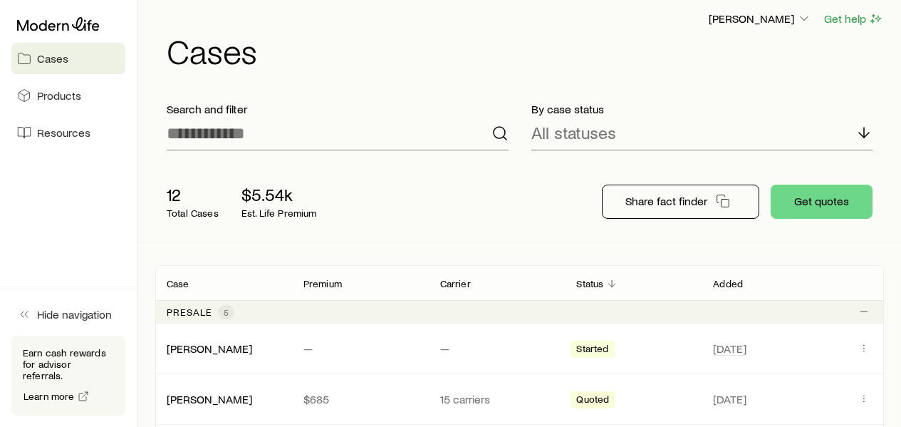
scroll to position [244, 0]
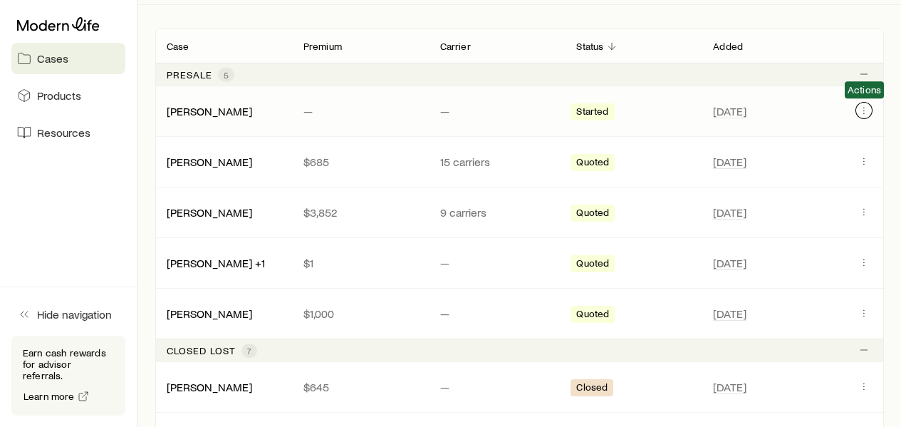
click at [868, 115] on button "Client cases" at bounding box center [864, 110] width 17 height 17
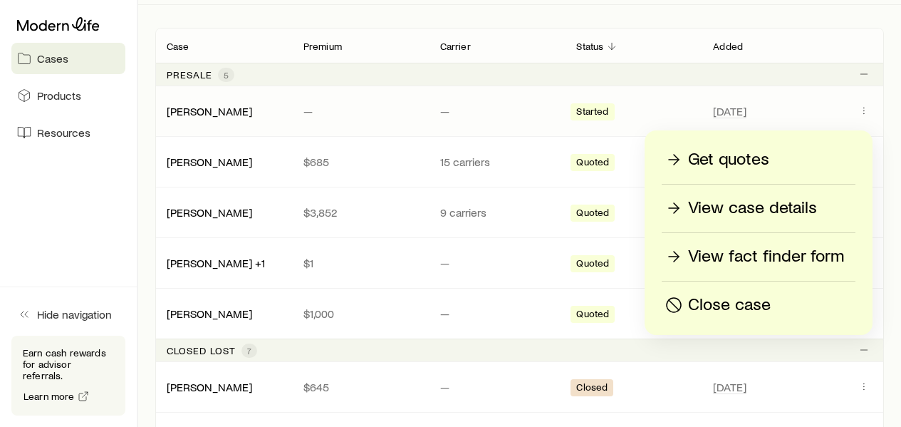
click at [764, 88] on div "[PERSON_NAME] — — Started [DATE]" at bounding box center [519, 111] width 729 height 50
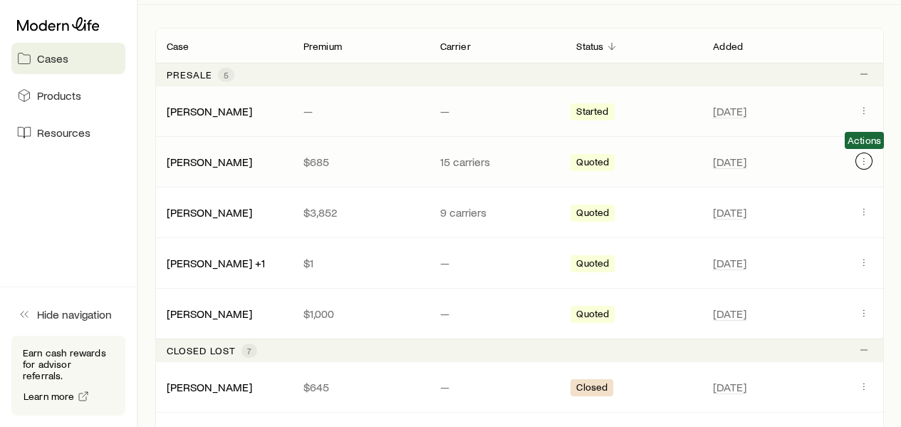
click at [866, 157] on icon "Client cases" at bounding box center [863, 160] width 11 height 11
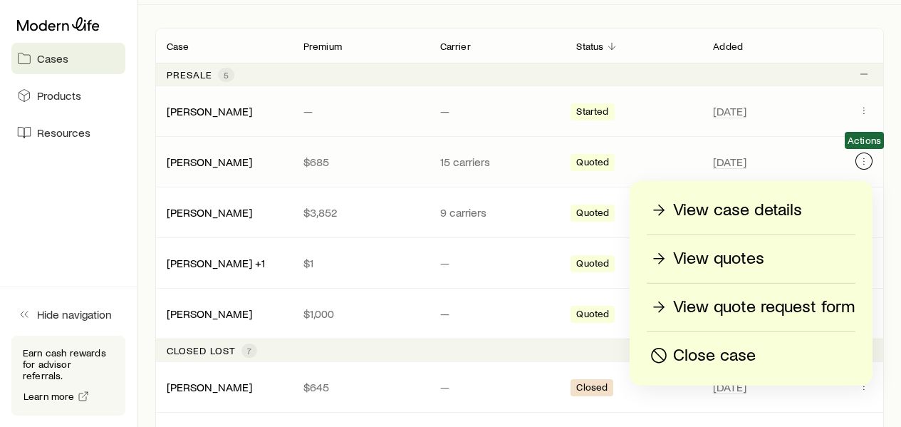
click at [866, 157] on icon "Client cases" at bounding box center [863, 160] width 11 height 11
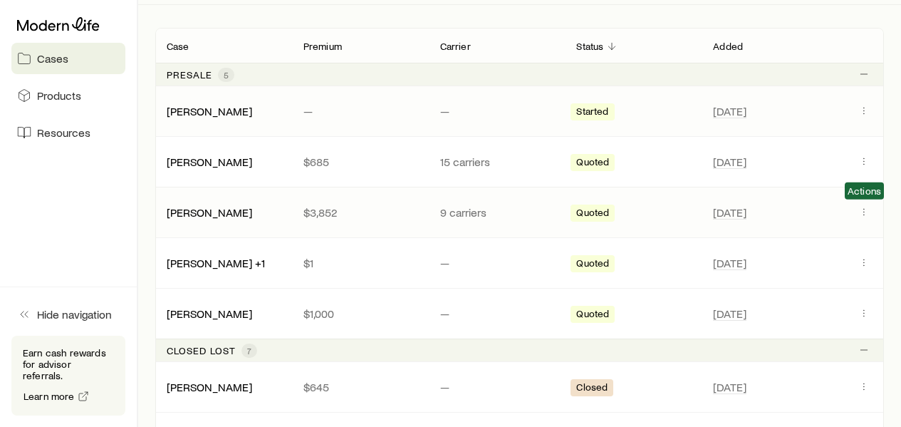
click at [869, 218] on span "Client cases" at bounding box center [864, 213] width 17 height 14
click at [864, 215] on icon "Client cases" at bounding box center [863, 211] width 11 height 11
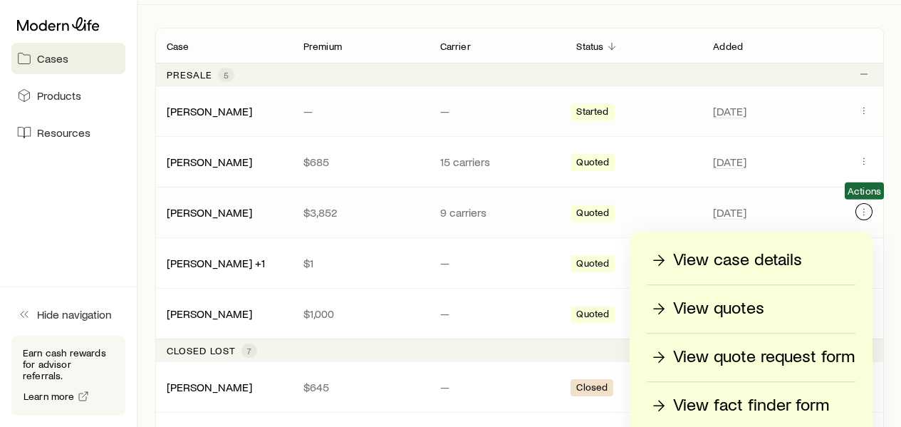
click at [864, 215] on icon "Client cases" at bounding box center [863, 211] width 11 height 11
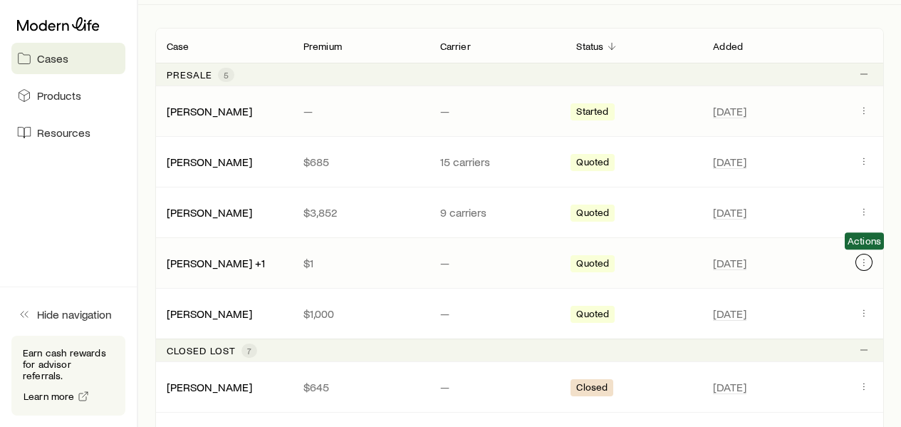
click at [858, 265] on button "Client cases" at bounding box center [864, 262] width 17 height 17
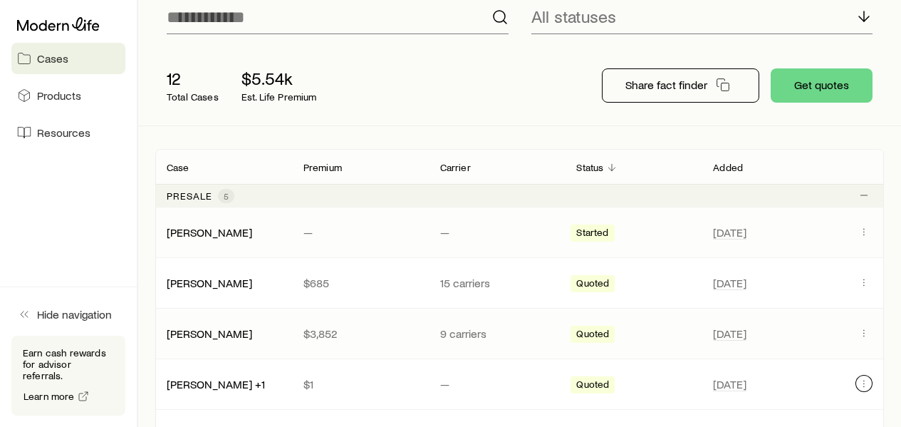
scroll to position [360, 0]
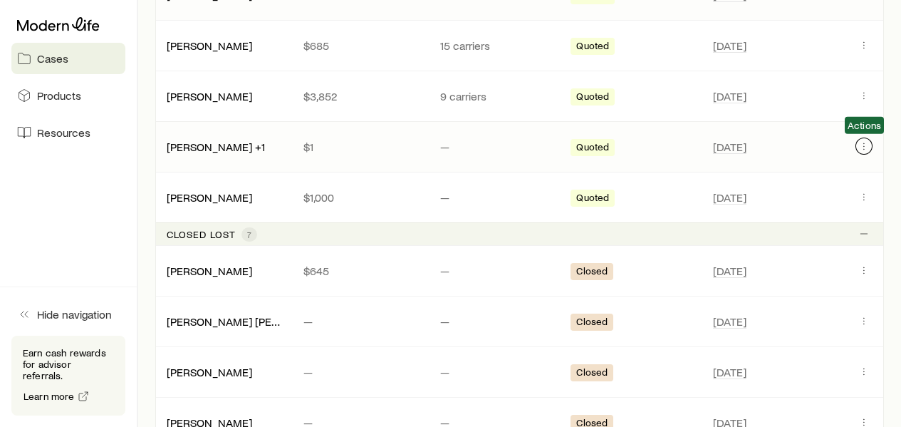
click at [860, 147] on icon "Client cases" at bounding box center [863, 145] width 11 height 11
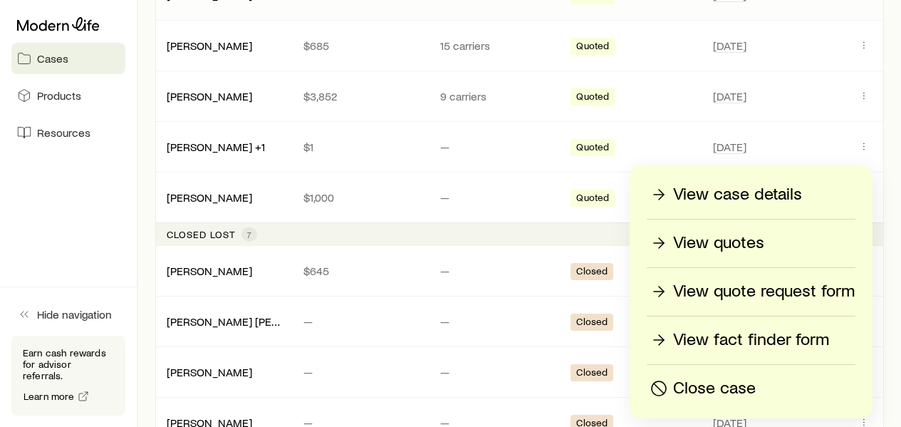
click at [783, 354] on div "View case details View quotes View quote request form View fact finder form Clo…" at bounding box center [751, 291] width 243 height 253
click at [779, 341] on p "View fact finder form" at bounding box center [751, 339] width 156 height 23
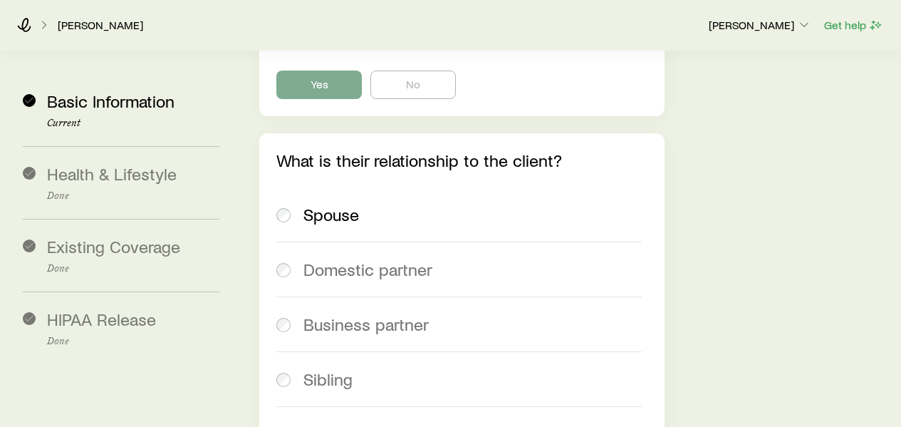
scroll to position [3969, 0]
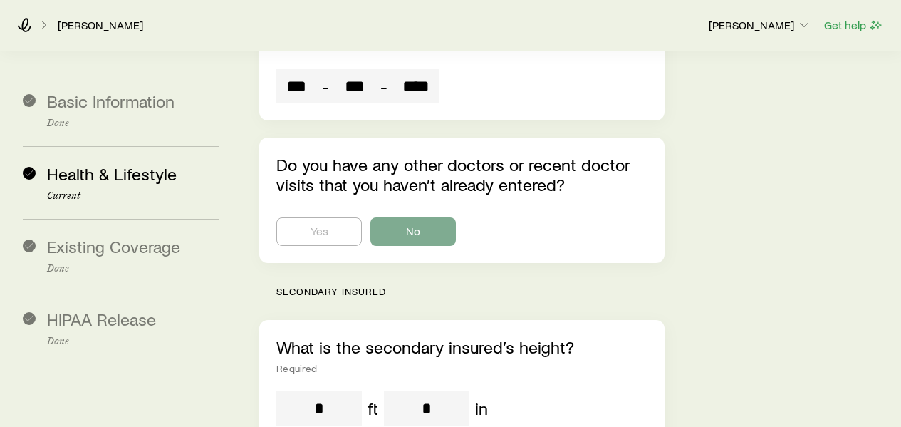
scroll to position [6922, 0]
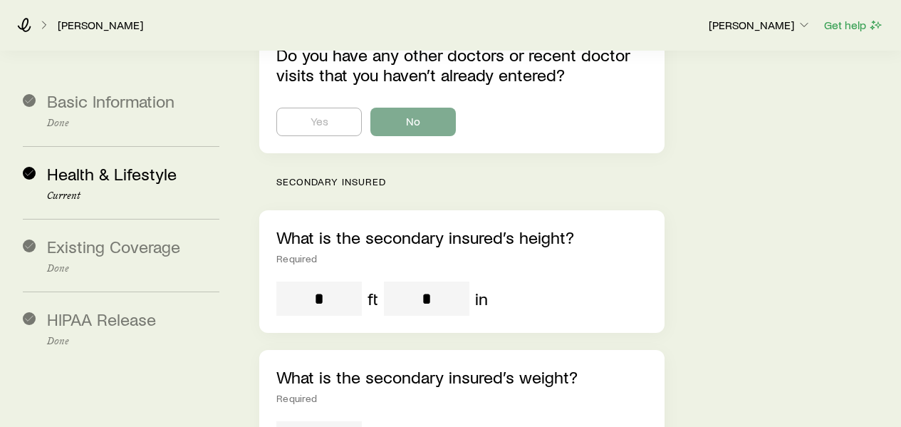
click at [41, 25] on icon at bounding box center [44, 25] width 14 height 14
click at [50, 25] on icon at bounding box center [44, 25] width 14 height 14
click at [81, 25] on link "[PERSON_NAME]" at bounding box center [100, 26] width 87 height 14
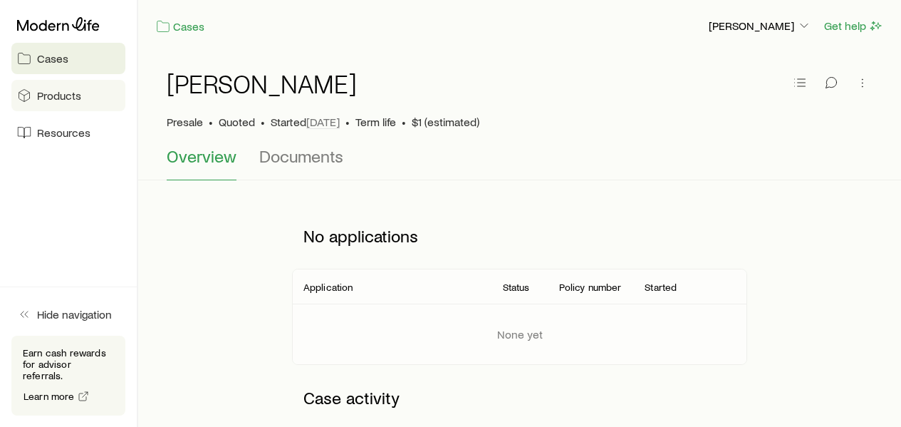
click at [65, 92] on span "Products" at bounding box center [59, 95] width 44 height 14
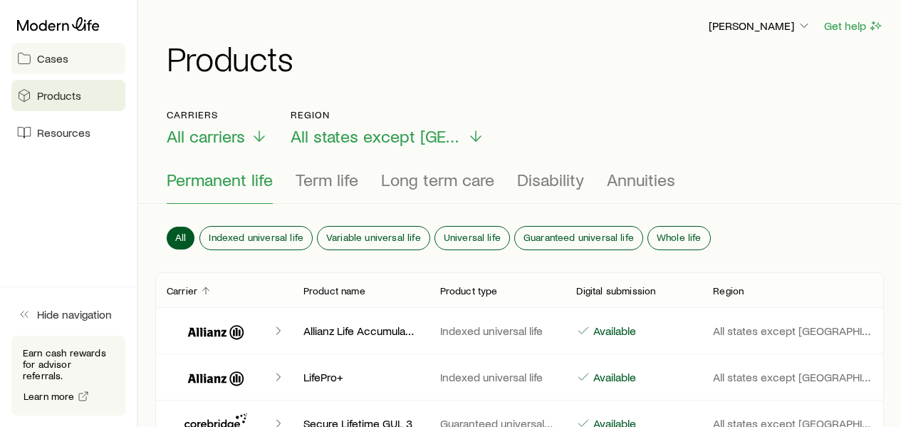
click at [65, 66] on link "Cases" at bounding box center [68, 58] width 114 height 31
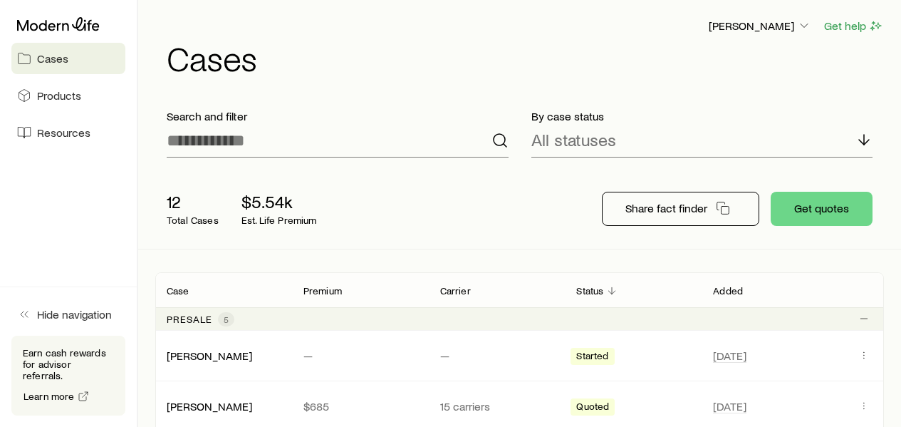
scroll to position [237, 0]
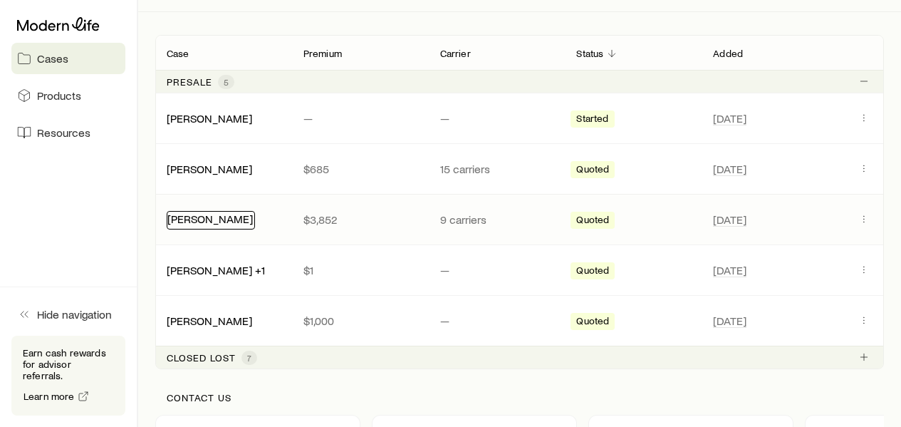
click at [237, 222] on link "[PERSON_NAME]" at bounding box center [209, 219] width 85 height 14
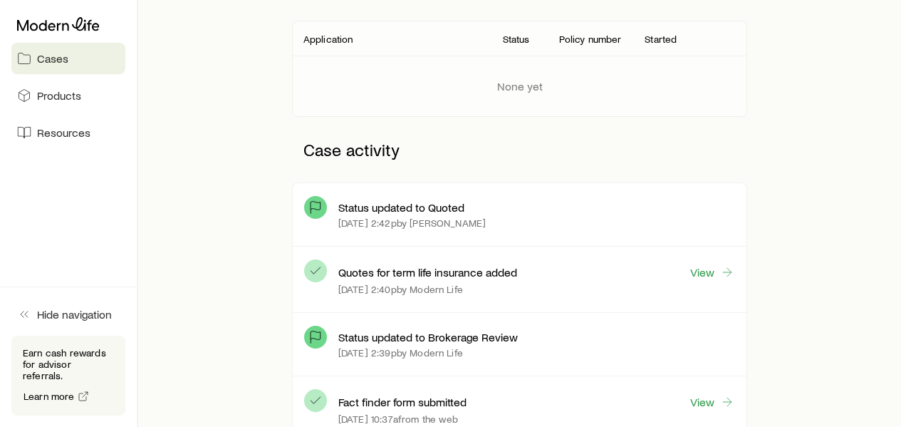
scroll to position [485, 0]
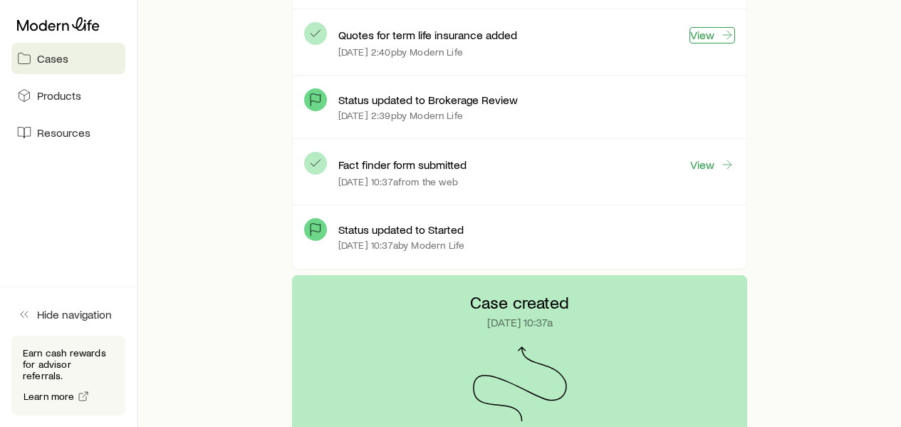
click at [702, 36] on link "View" at bounding box center [713, 35] width 46 height 16
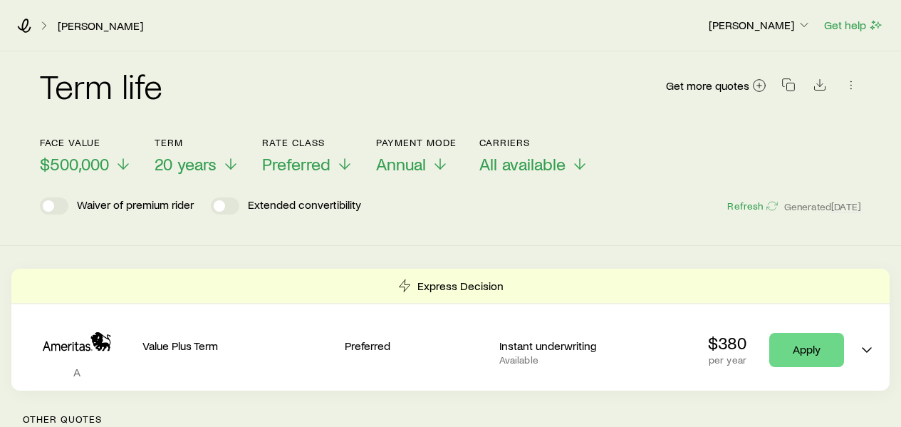
click at [47, 24] on icon at bounding box center [44, 26] width 14 height 14
click at [43, 25] on icon at bounding box center [44, 26] width 14 height 14
click at [21, 26] on icon at bounding box center [24, 26] width 14 height 14
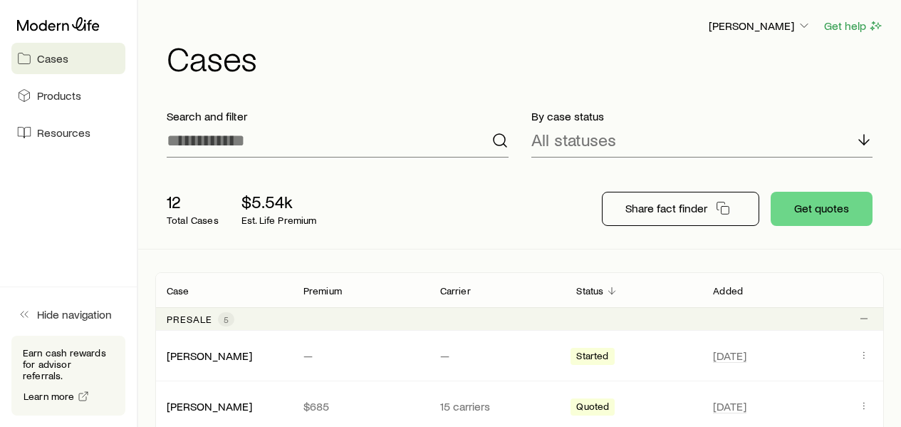
scroll to position [237, 0]
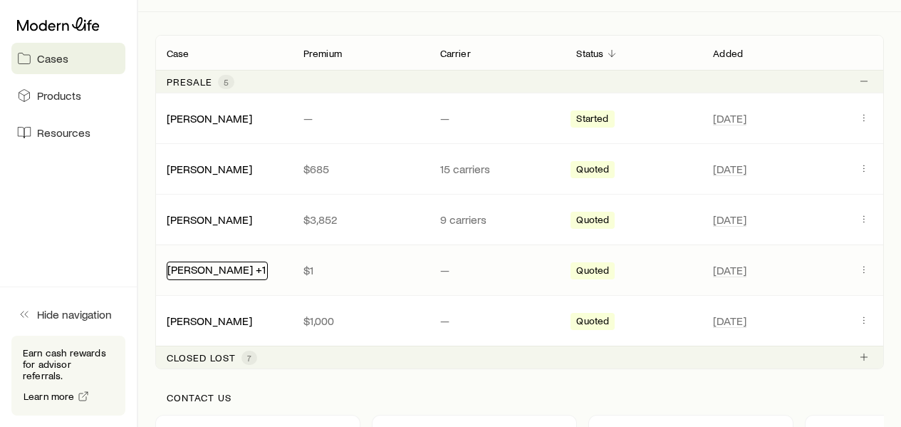
click at [234, 268] on link "[PERSON_NAME] +1" at bounding box center [216, 269] width 98 height 14
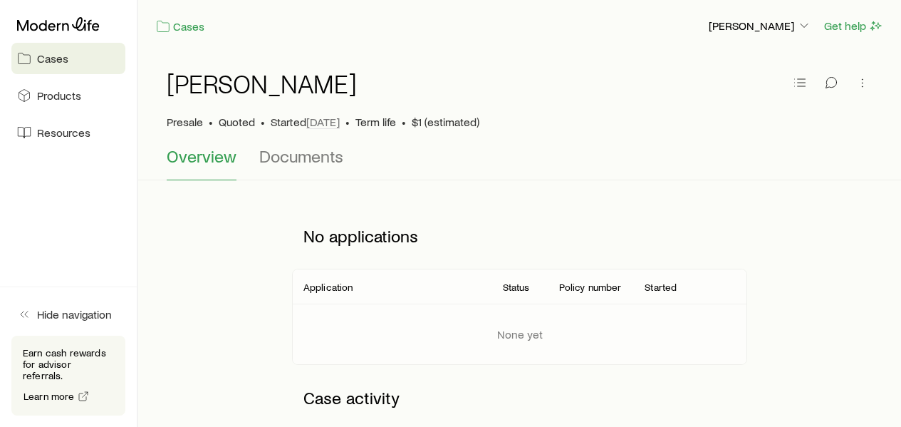
scroll to position [238, 0]
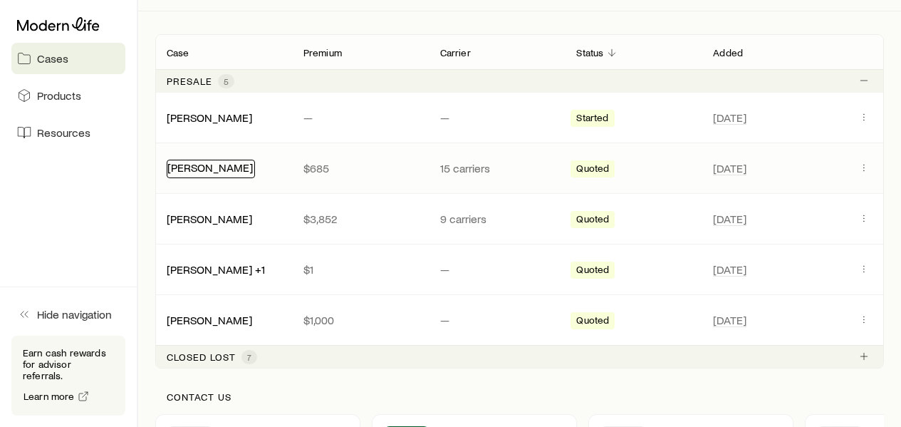
click at [222, 170] on link "[PERSON_NAME]" at bounding box center [209, 167] width 85 height 14
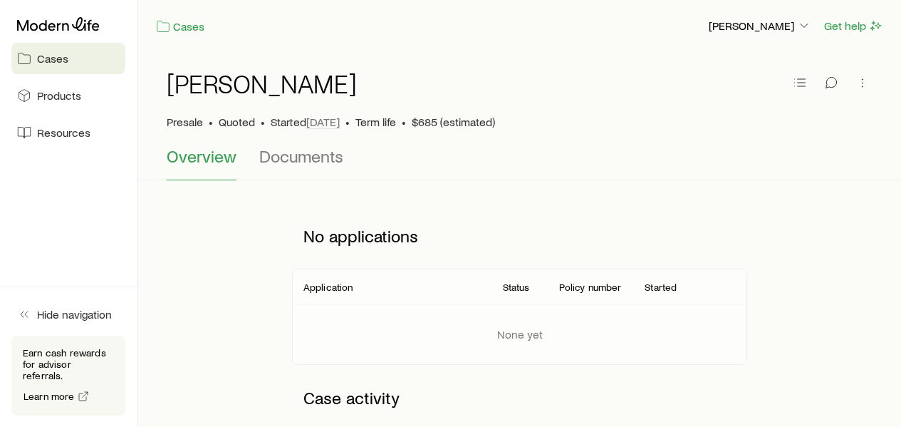
scroll to position [237, 0]
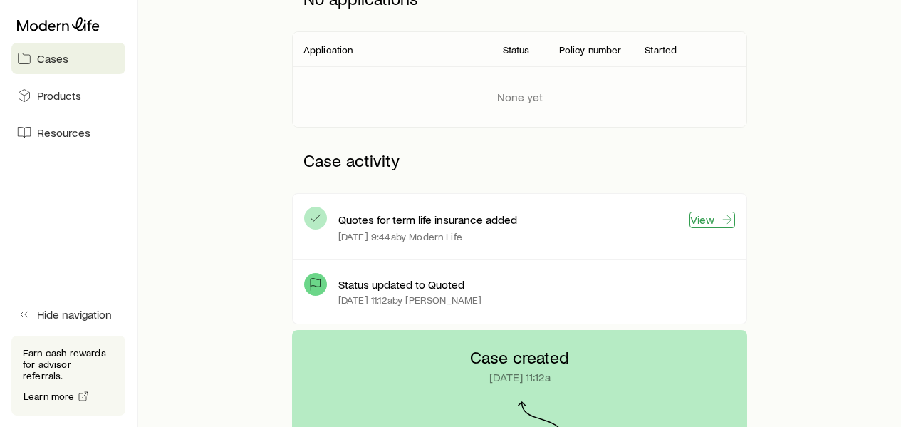
click at [715, 227] on link "View" at bounding box center [713, 220] width 46 height 16
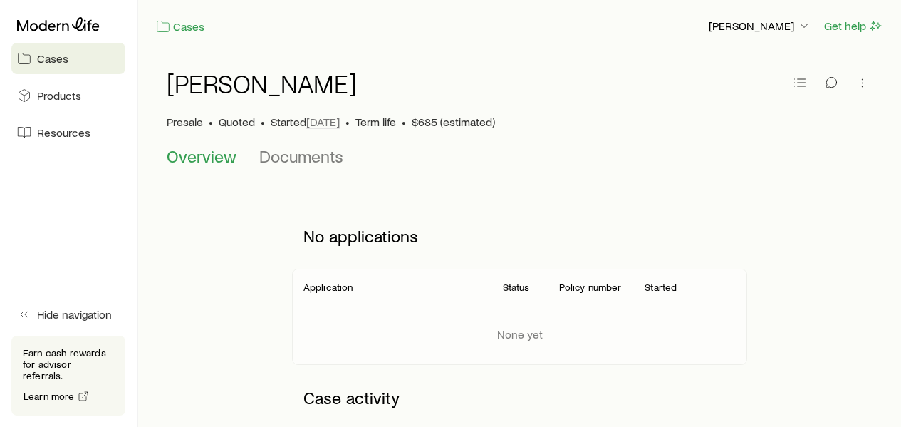
scroll to position [237, 0]
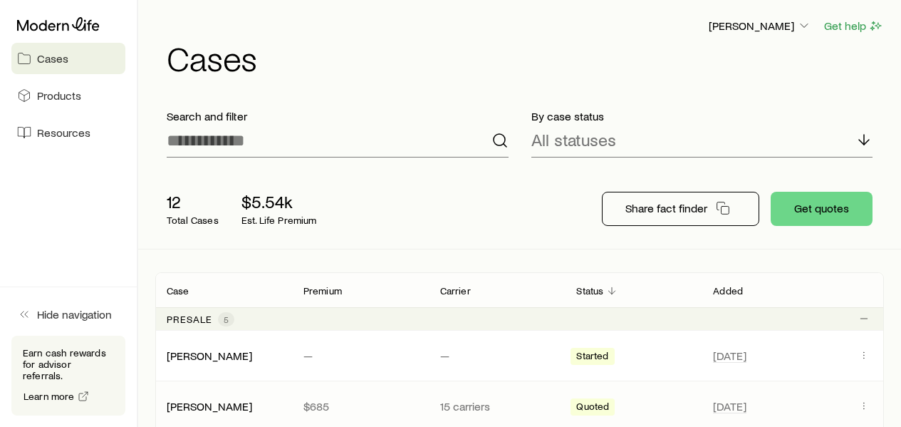
scroll to position [237, 0]
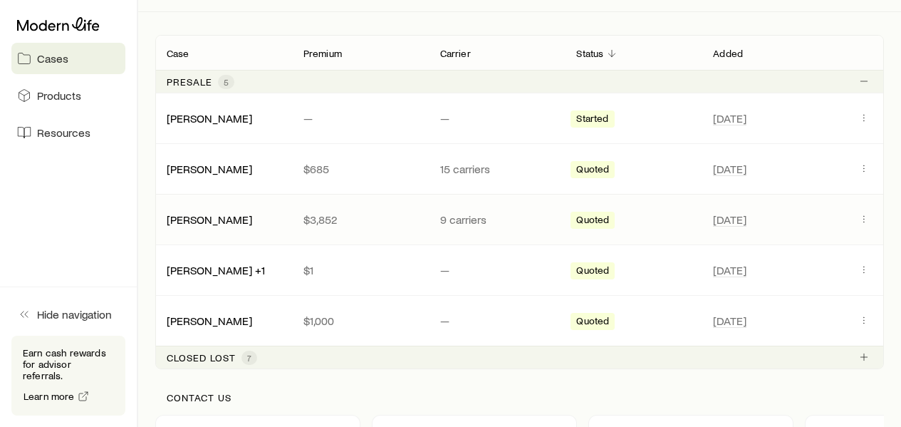
click at [469, 221] on p "9 carriers" at bounding box center [497, 219] width 114 height 14
click at [196, 218] on link "[PERSON_NAME]" at bounding box center [209, 219] width 85 height 14
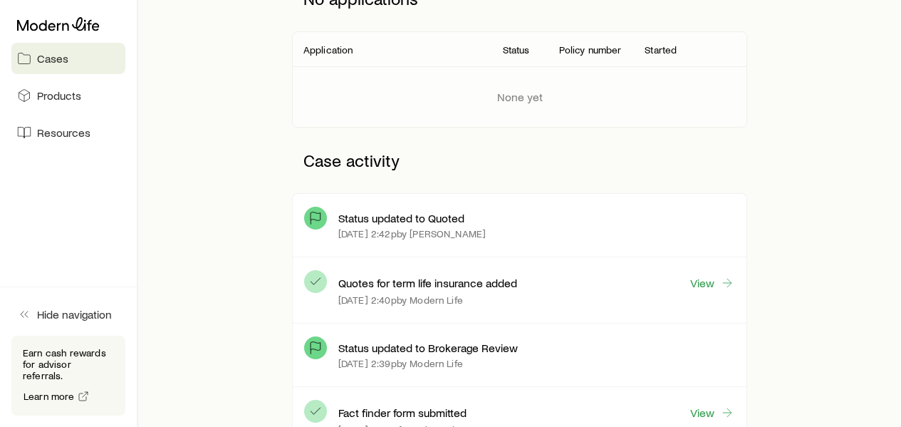
scroll to position [474, 0]
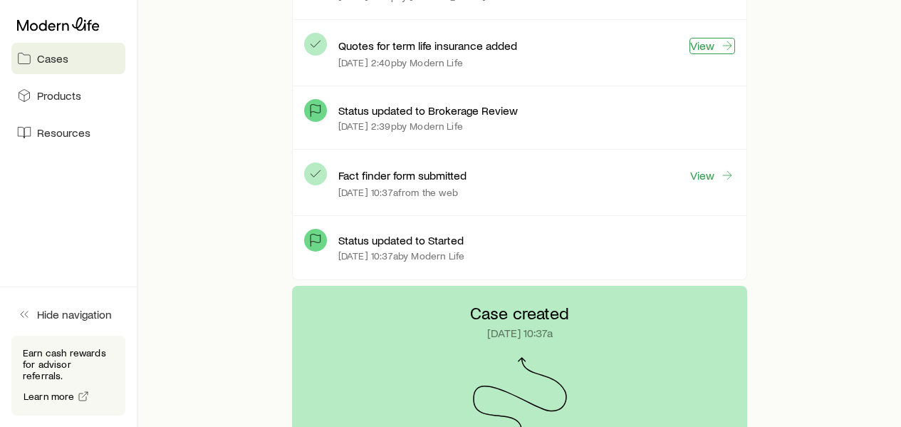
click at [702, 40] on link "View" at bounding box center [713, 46] width 46 height 16
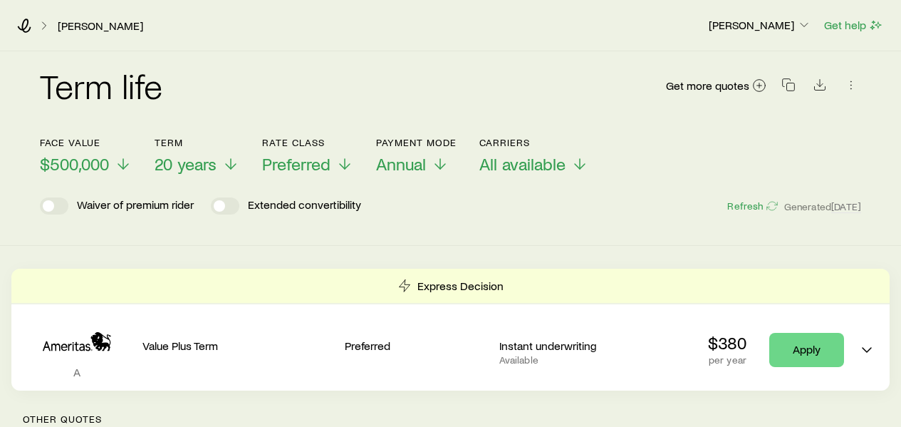
click at [446, 58] on div "Term life Get more quotes" at bounding box center [450, 93] width 821 height 85
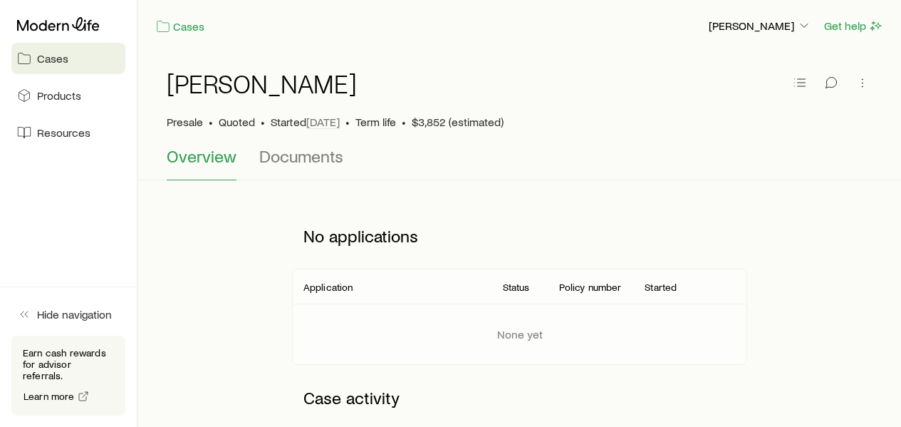
click at [81, 59] on link "Cases" at bounding box center [68, 58] width 114 height 31
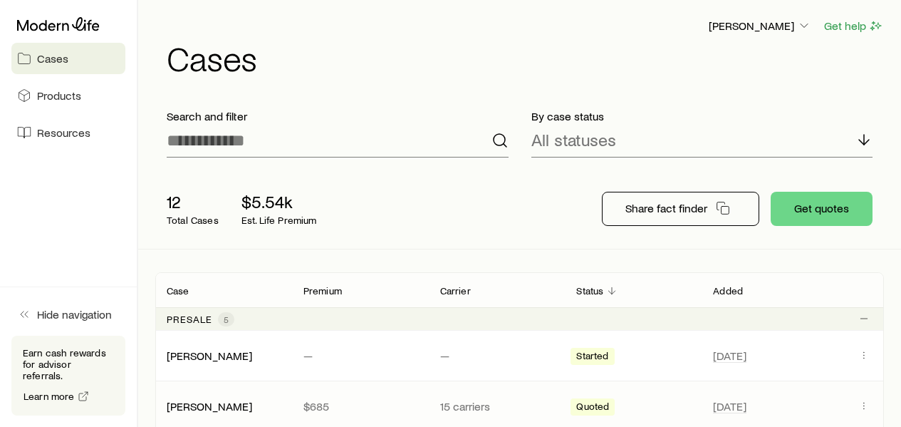
scroll to position [237, 0]
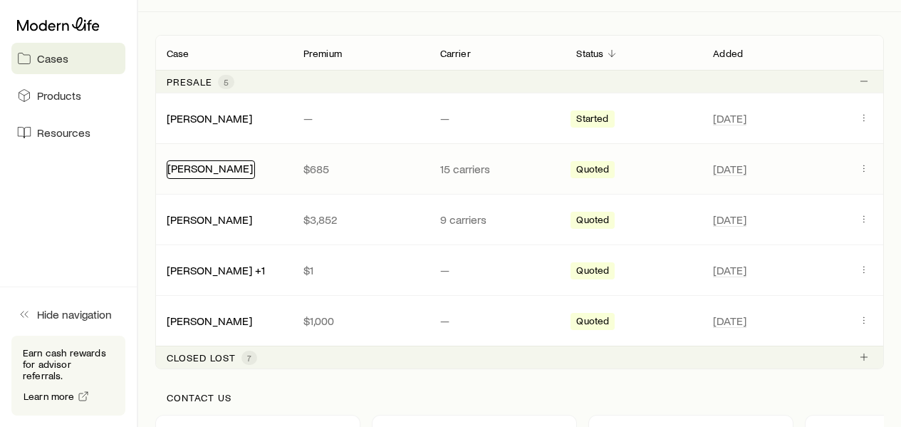
click at [218, 169] on link "[PERSON_NAME]" at bounding box center [209, 168] width 85 height 14
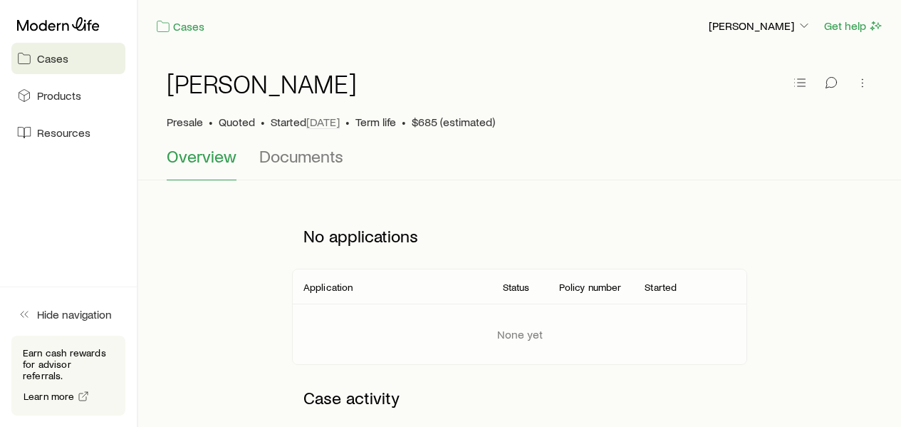
scroll to position [237, 0]
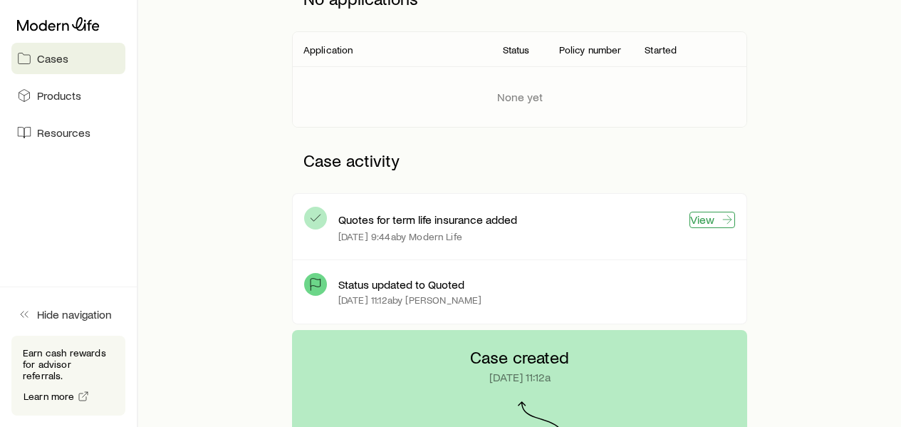
click at [721, 219] on icon at bounding box center [727, 219] width 14 height 14
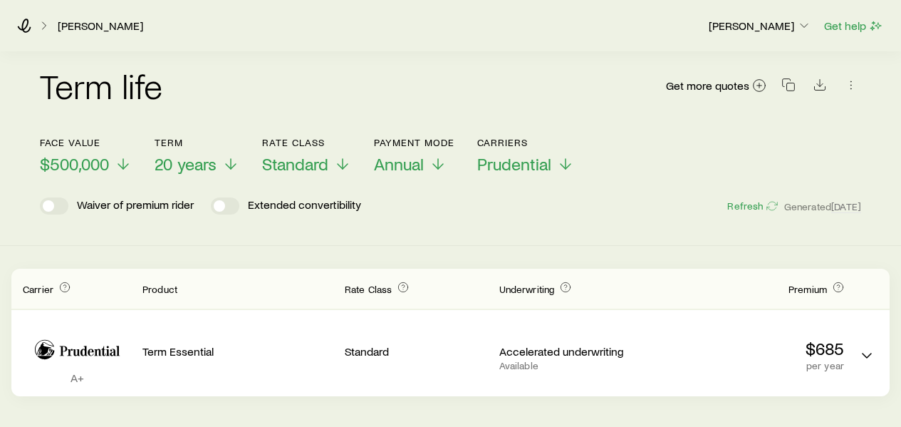
scroll to position [49, 0]
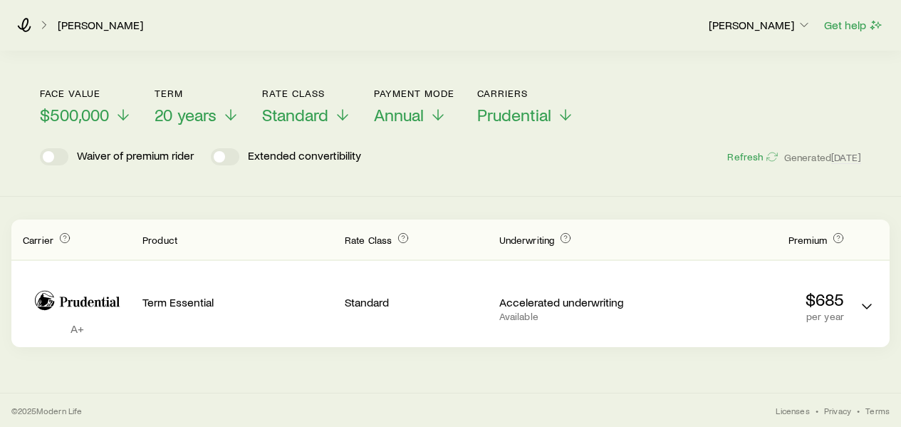
click at [33, 19] on div "[PERSON_NAME]" at bounding box center [357, 25] width 680 height 14
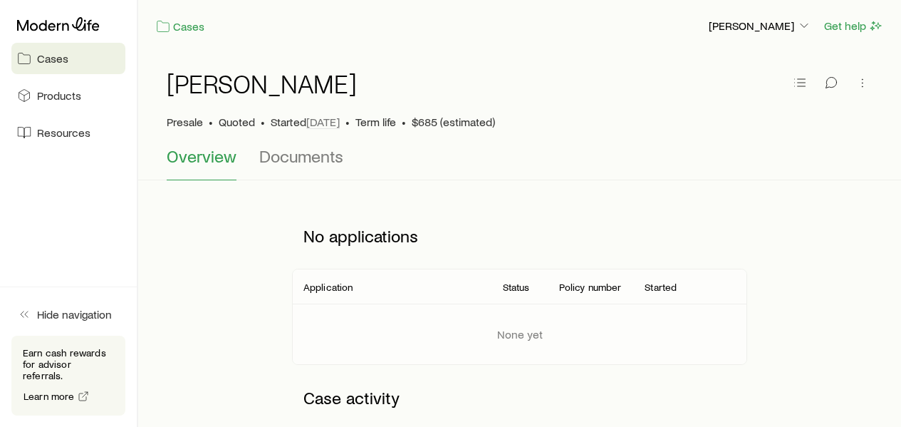
click at [59, 68] on link "Cases" at bounding box center [68, 58] width 114 height 31
